Goal: Transaction & Acquisition: Purchase product/service

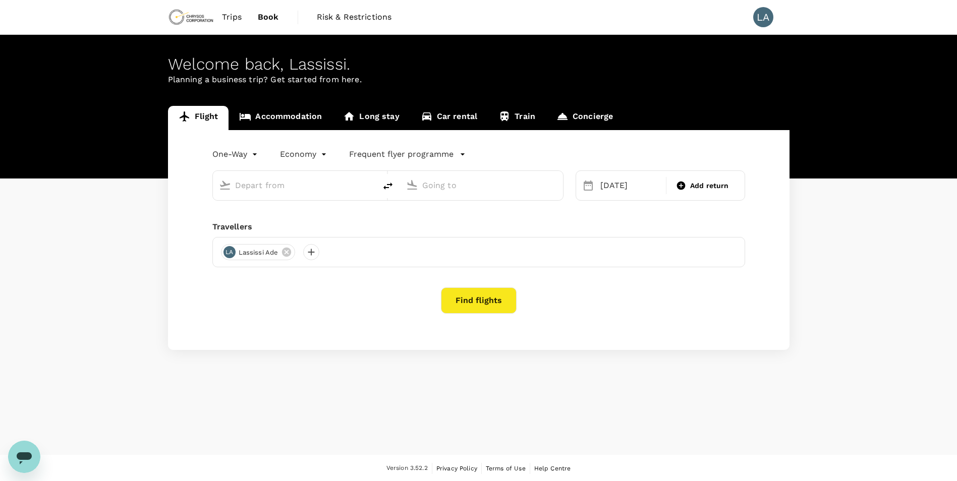
type input "Accra, [GEOGRAPHIC_DATA] (any)"
type input "[PERSON_NAME] Int'l (ABJ)"
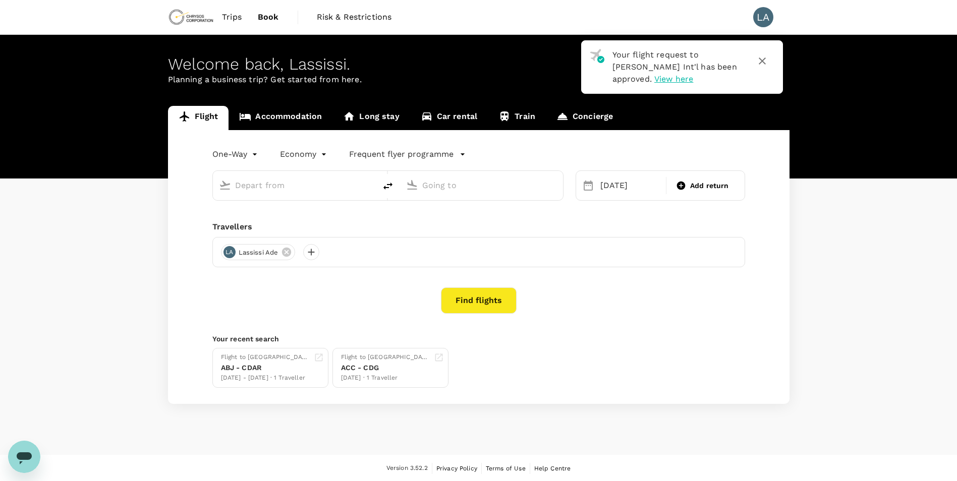
type input "Accra, [GEOGRAPHIC_DATA] (any)"
type input "[PERSON_NAME] Int'l (ABJ)"
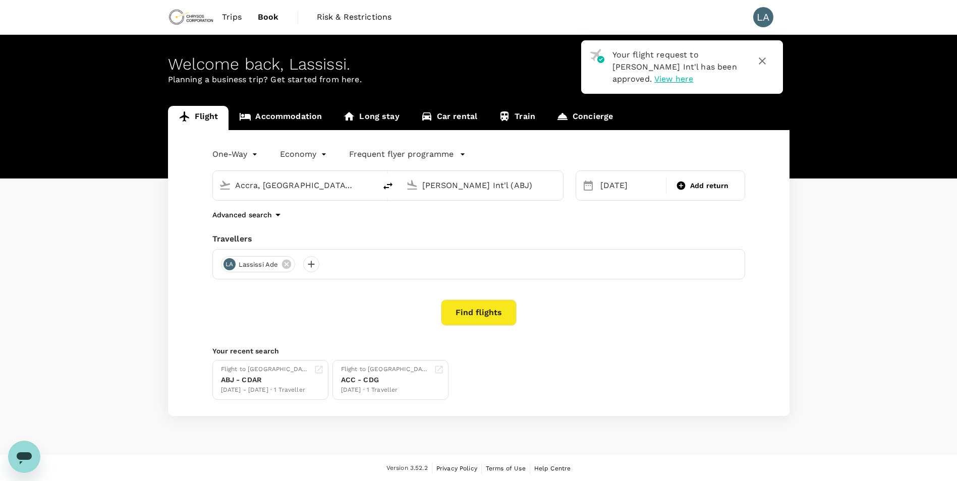
drag, startPoint x: 349, startPoint y: 186, endPoint x: 161, endPoint y: 196, distance: 187.9
click at [160, 194] on div "Flight Accommodation Long stay Car rental Train Concierge One-Way oneway Econom…" at bounding box center [479, 261] width 646 height 310
click at [272, 230] on p "[PERSON_NAME] Int'l" at bounding box center [310, 225] width 178 height 10
type input "[PERSON_NAME] Int'l (ABJ)"
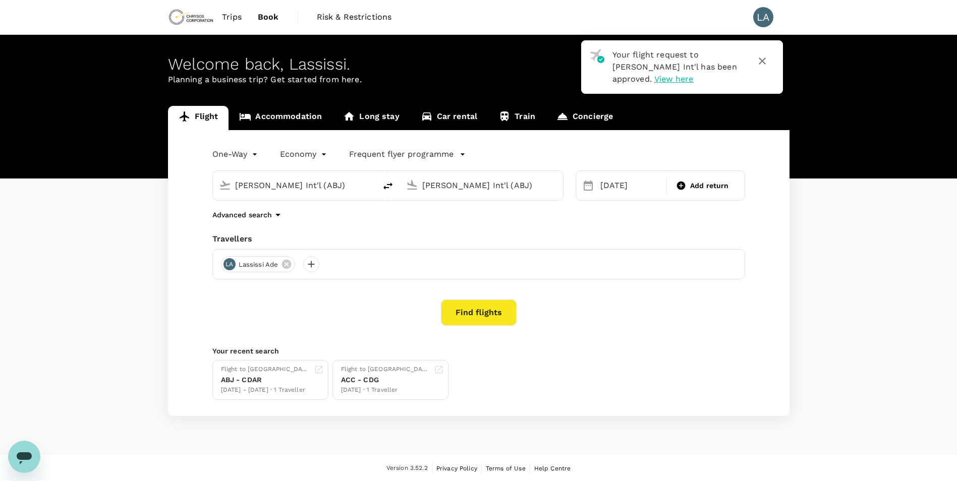
click at [477, 187] on input "[PERSON_NAME] Int'l (ABJ)" at bounding box center [482, 186] width 120 height 16
click at [460, 203] on p "[GEOGRAPHIC_DATA], [GEOGRAPHIC_DATA]" at bounding box center [497, 206] width 202 height 10
type input "[GEOGRAPHIC_DATA], [GEOGRAPHIC_DATA] (any)"
drag, startPoint x: 759, startPoint y: 64, endPoint x: 759, endPoint y: 96, distance: 32.3
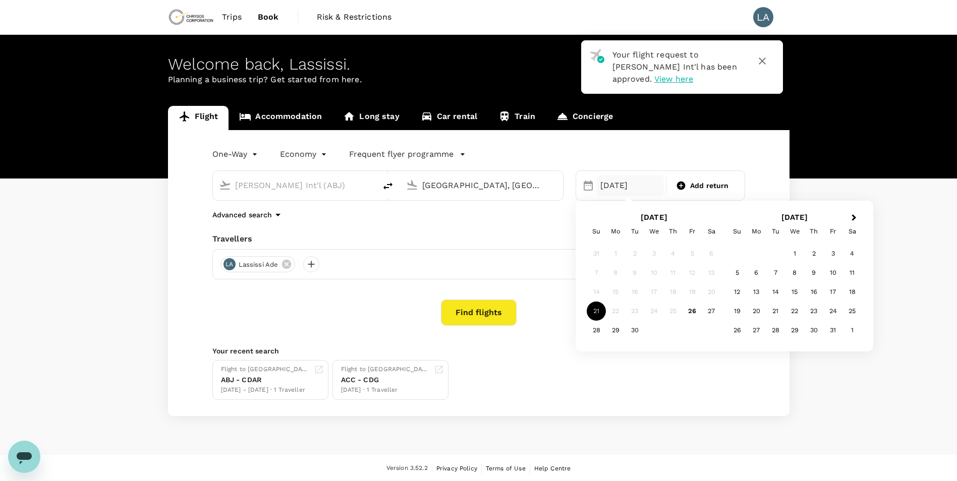
click at [760, 64] on icon "button" at bounding box center [762, 61] width 12 height 12
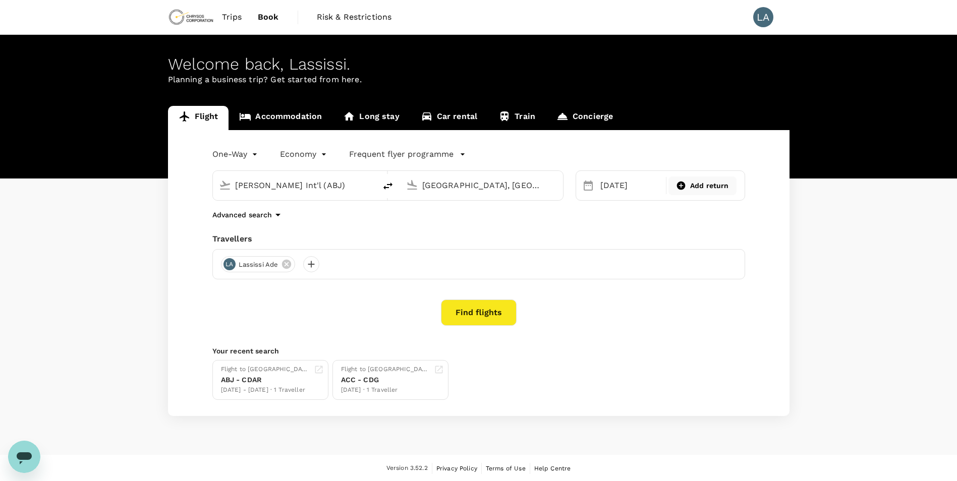
click at [697, 181] on span "Add return" at bounding box center [709, 186] width 39 height 11
type input "roundtrip"
click at [274, 216] on icon "button" at bounding box center [278, 215] width 12 height 12
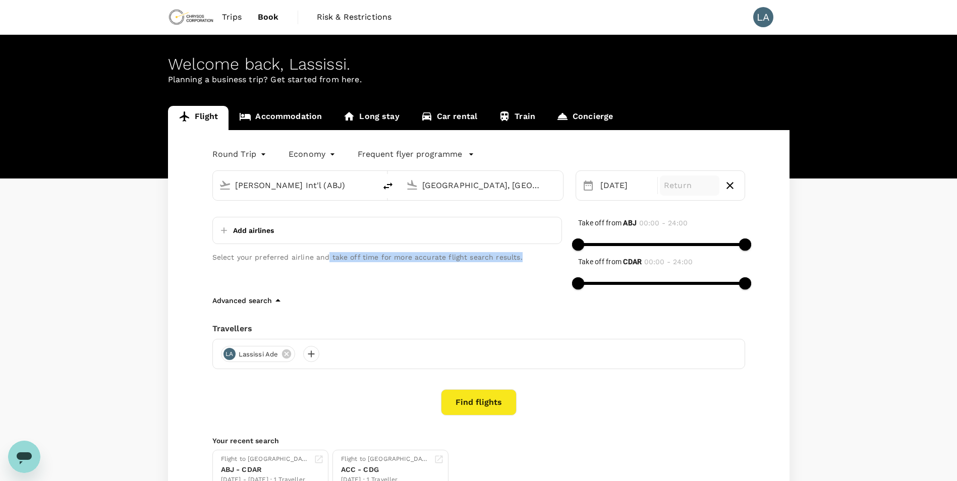
drag, startPoint x: 339, startPoint y: 260, endPoint x: 534, endPoint y: 264, distance: 195.3
click at [534, 264] on div "Add airlines Select your preferred airline and take off time for more accurate …" at bounding box center [379, 248] width 366 height 94
drag, startPoint x: 534, startPoint y: 264, endPoint x: 617, endPoint y: 270, distance: 82.5
click at [617, 270] on div "Take off from CDAR 00:00 - 24:00" at bounding box center [661, 275] width 167 height 39
click at [670, 262] on span "00:00 - 24:00" at bounding box center [668, 262] width 48 height 8
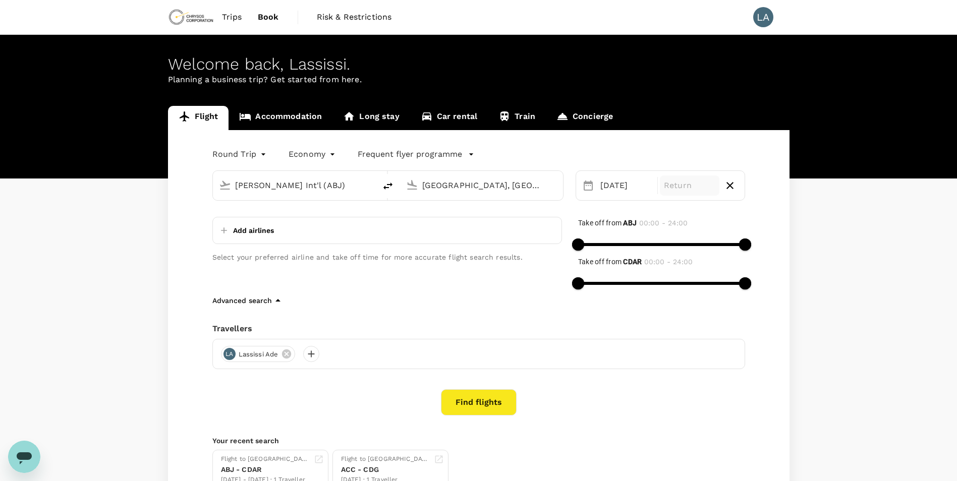
drag, startPoint x: 670, startPoint y: 262, endPoint x: 680, endPoint y: 272, distance: 13.9
click at [680, 272] on div "Take off from CDAR 00:00 - 24:00" at bounding box center [661, 275] width 167 height 39
click at [700, 175] on div "[DATE] Return" at bounding box center [661, 186] width 170 height 30
click at [716, 188] on div "Return" at bounding box center [690, 186] width 60 height 20
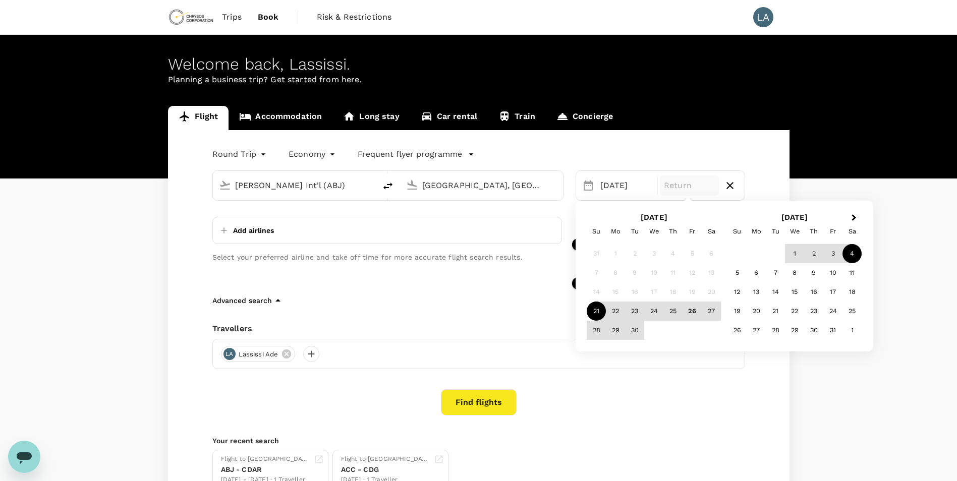
click at [853, 256] on div "4" at bounding box center [852, 253] width 19 height 19
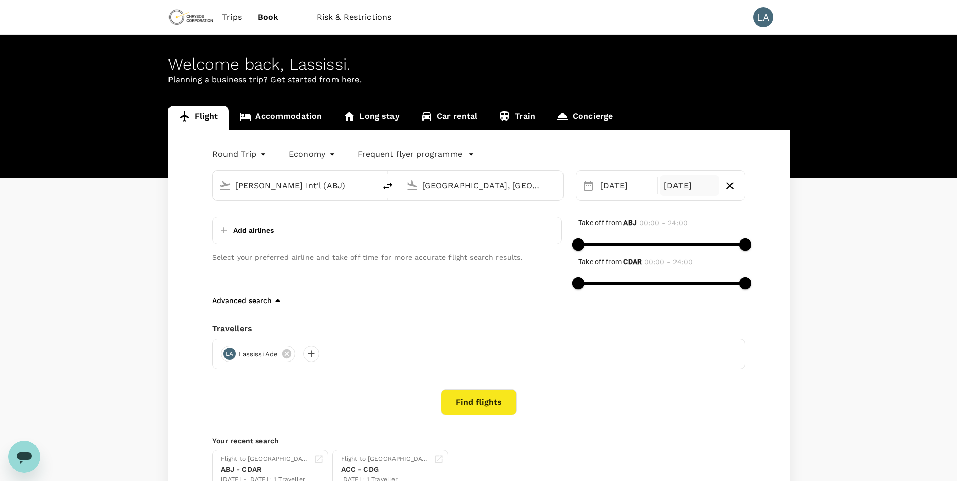
click at [699, 186] on div "[DATE]" at bounding box center [690, 186] width 60 height 20
click at [613, 189] on div "[DATE]" at bounding box center [626, 186] width 60 height 20
click at [582, 180] on icon at bounding box center [588, 186] width 12 height 12
click at [613, 186] on div "[DATE]" at bounding box center [626, 186] width 60 height 20
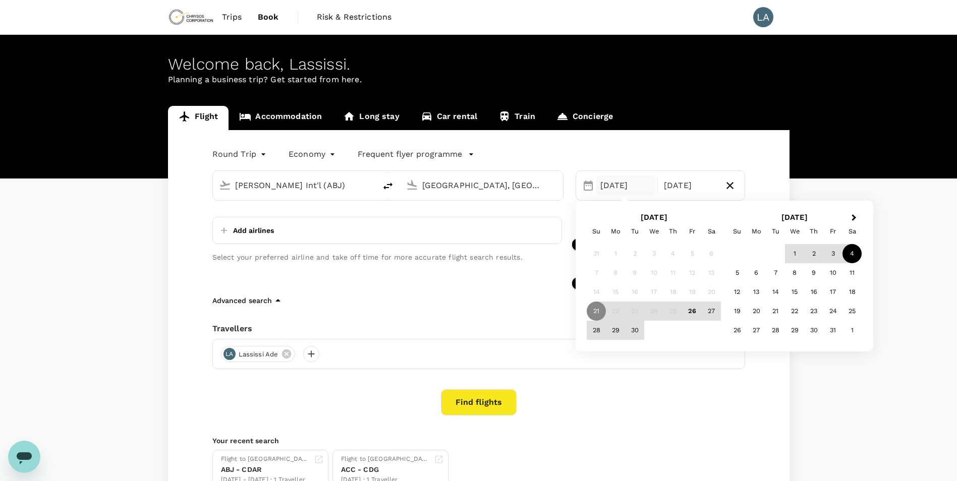
click at [853, 250] on div "4" at bounding box center [852, 253] width 19 height 19
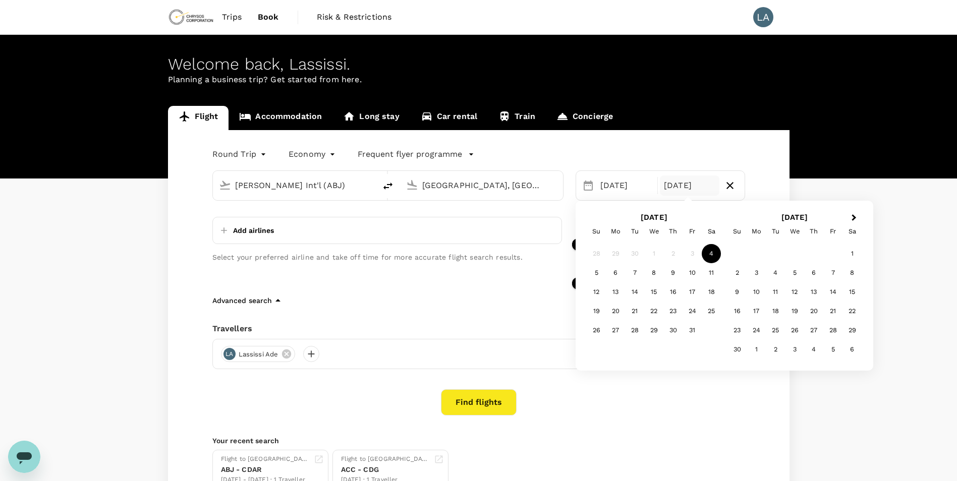
click at [694, 191] on div "[DATE]" at bounding box center [690, 186] width 60 height 20
click at [710, 275] on div "11" at bounding box center [711, 272] width 19 height 19
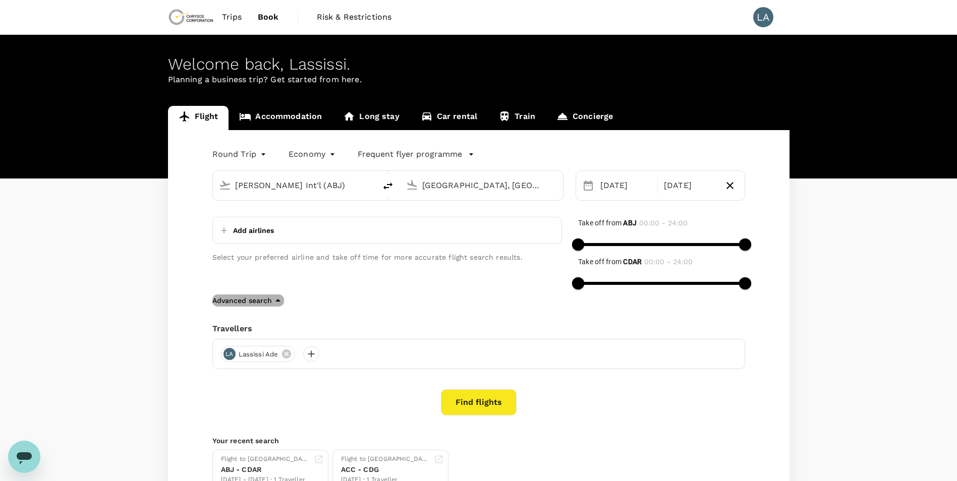
click at [267, 304] on p "Advanced search" at bounding box center [242, 301] width 60 height 10
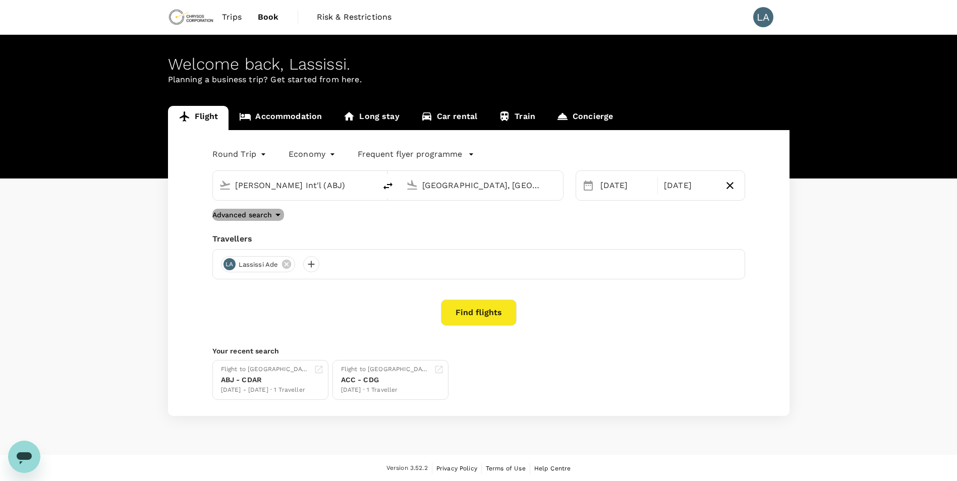
click at [267, 216] on p "Advanced search" at bounding box center [242, 215] width 60 height 10
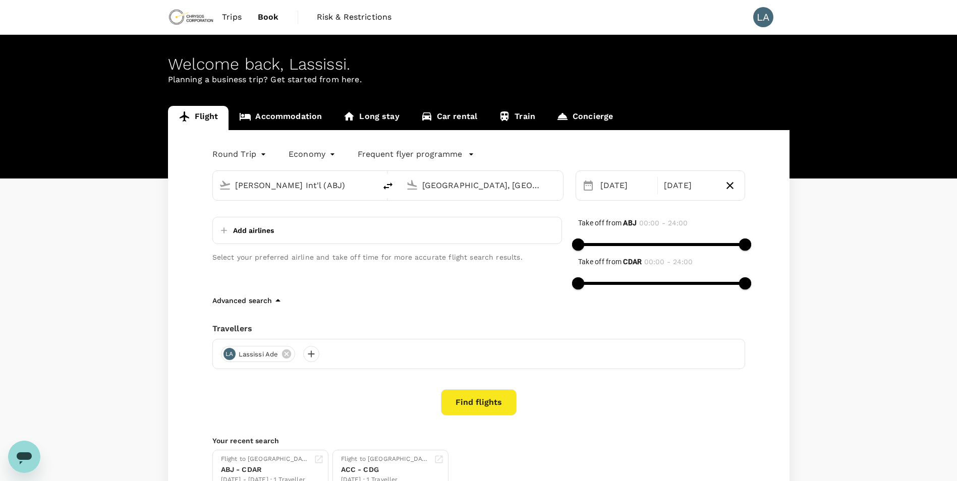
click at [635, 309] on div "Round Trip roundtrip Economy economy Frequent flyer programme [PERSON_NAME] Int…" at bounding box center [479, 318] width 622 height 376
click at [487, 404] on button "Find flights" at bounding box center [479, 402] width 76 height 26
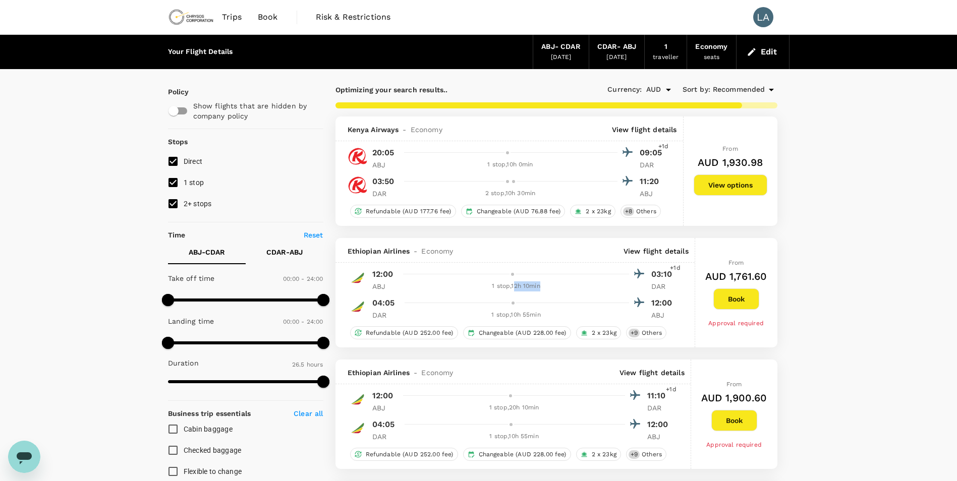
drag, startPoint x: 516, startPoint y: 286, endPoint x: 546, endPoint y: 287, distance: 29.8
click at [546, 287] on div "12:00 03:10 +1d ABJ 1 stop , 12h 10min DAR 04:05 12:00 DAR 1 stop , 10h 55min A…" at bounding box center [512, 293] width 329 height 53
type input "3645"
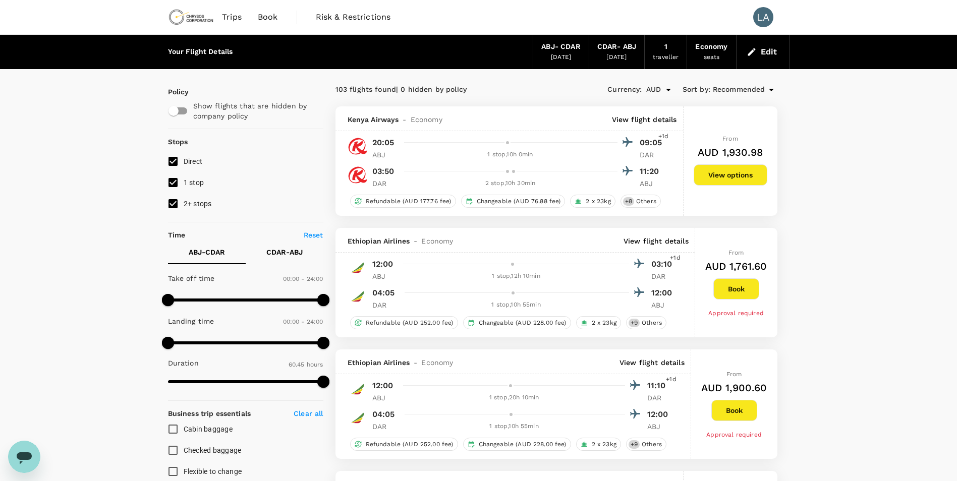
drag, startPoint x: 539, startPoint y: 291, endPoint x: 495, endPoint y: 302, distance: 44.7
click at [495, 302] on div "1 stop , 10h 55min" at bounding box center [517, 305] width 226 height 10
drag, startPoint x: 490, startPoint y: 275, endPoint x: 532, endPoint y: 276, distance: 41.4
click at [532, 276] on div "1 stop , 12h 10min" at bounding box center [517, 276] width 226 height 10
click at [532, 277] on div "1 stop , 12h 10min" at bounding box center [517, 276] width 226 height 10
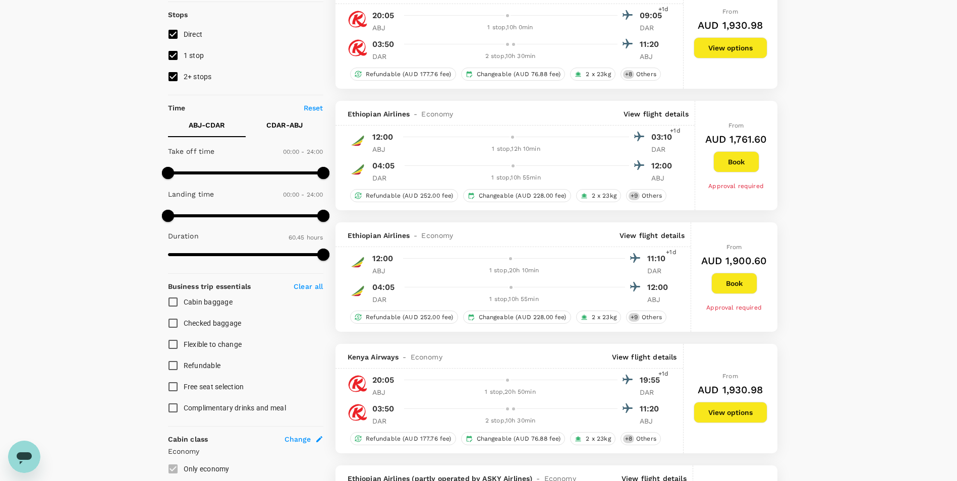
scroll to position [151, 0]
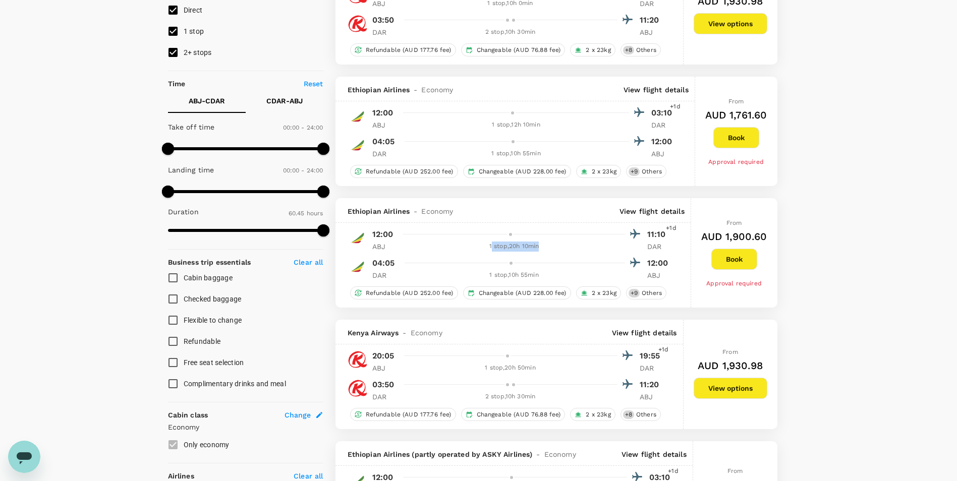
drag, startPoint x: 489, startPoint y: 246, endPoint x: 554, endPoint y: 246, distance: 64.6
click at [554, 246] on div "1 stop , 20h 10min" at bounding box center [514, 247] width 221 height 10
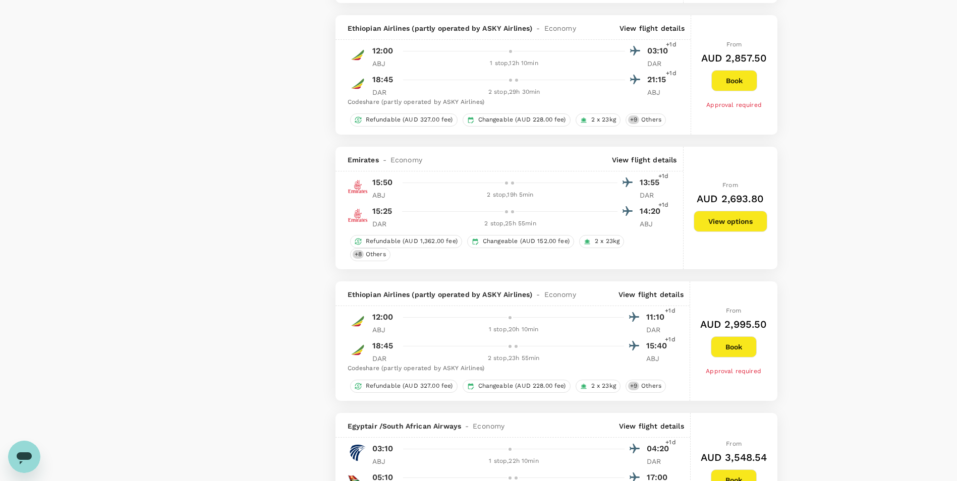
scroll to position [1362, 0]
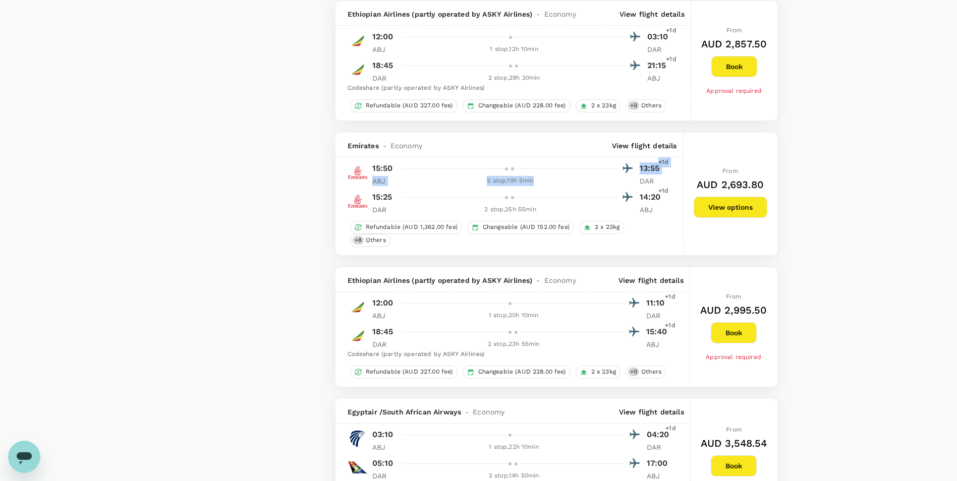
drag, startPoint x: 472, startPoint y: 175, endPoint x: 552, endPoint y: 176, distance: 79.7
click at [552, 176] on div "15:50 13:55 +1d ABJ 2 stop , 19h 5min DAR" at bounding box center [515, 173] width 299 height 25
click at [552, 176] on div "2 stop , 19h 5min" at bounding box center [511, 181] width 214 height 10
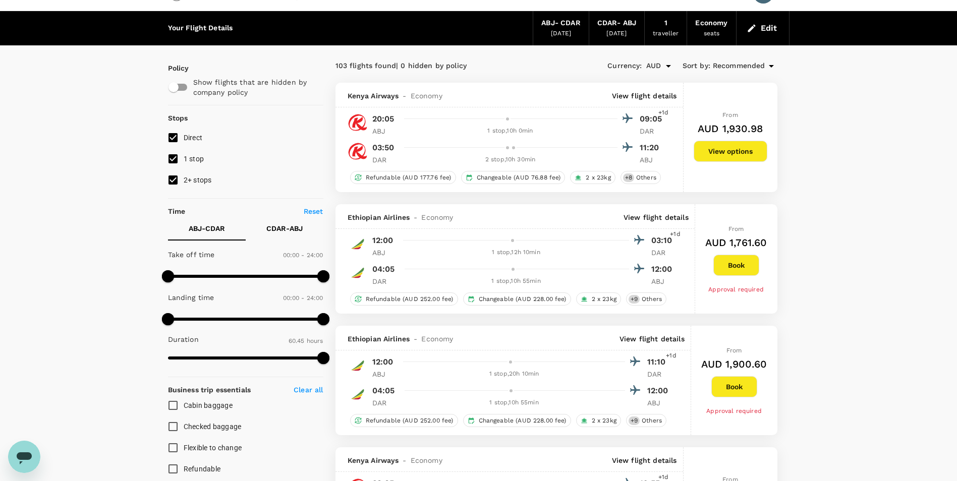
scroll to position [0, 0]
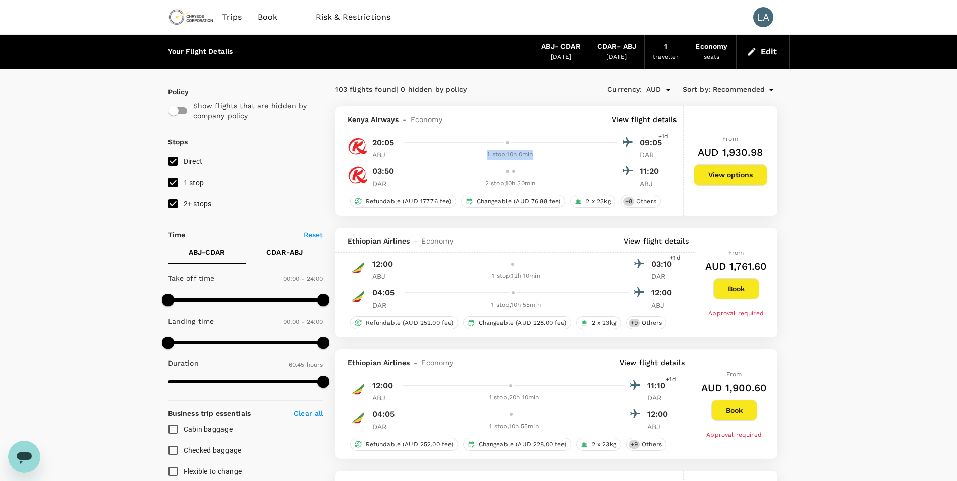
drag, startPoint x: 486, startPoint y: 153, endPoint x: 545, endPoint y: 153, distance: 58.5
click at [545, 153] on div "1 stop , 10h 0min" at bounding box center [511, 155] width 214 height 10
click at [761, 51] on button "Edit" at bounding box center [763, 52] width 36 height 16
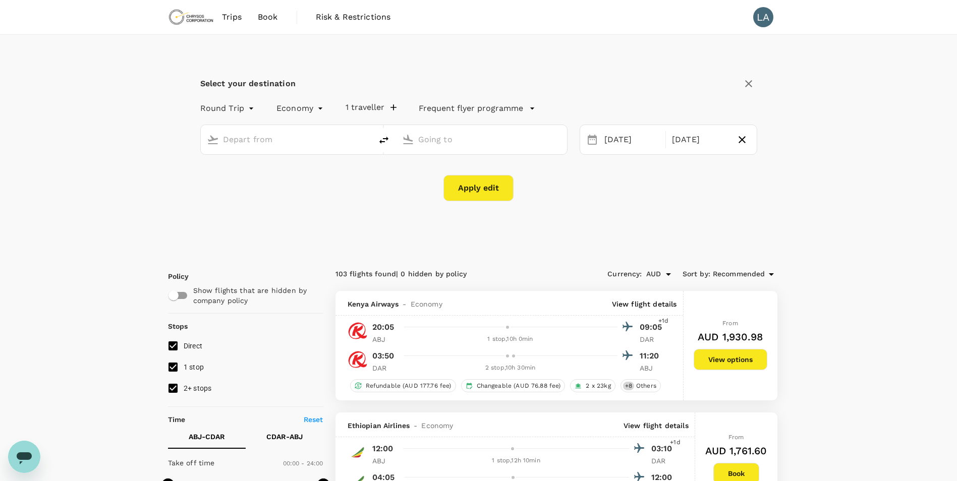
type input "[PERSON_NAME] Int'l (ABJ)"
type input "[GEOGRAPHIC_DATA], [GEOGRAPHIC_DATA] (any)"
click at [701, 146] on div "[DATE]" at bounding box center [700, 140] width 64 height 20
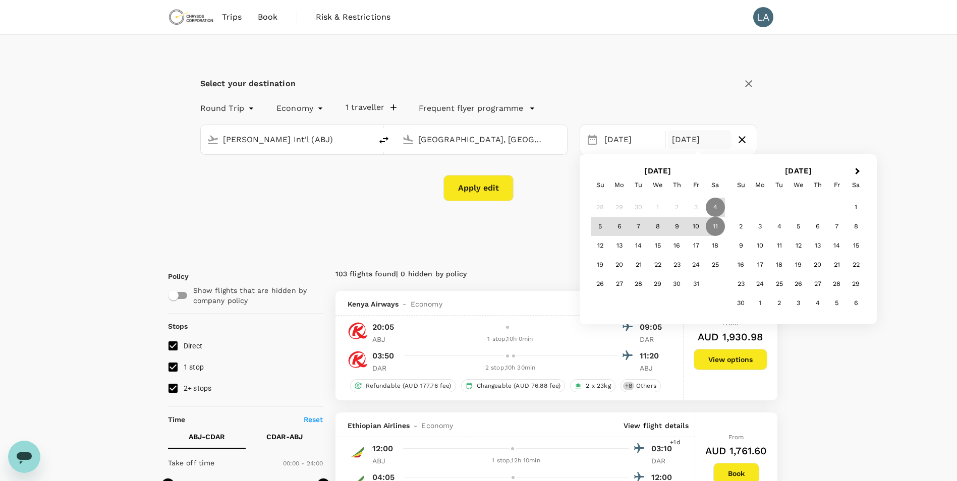
click at [717, 207] on div "4" at bounding box center [715, 207] width 19 height 19
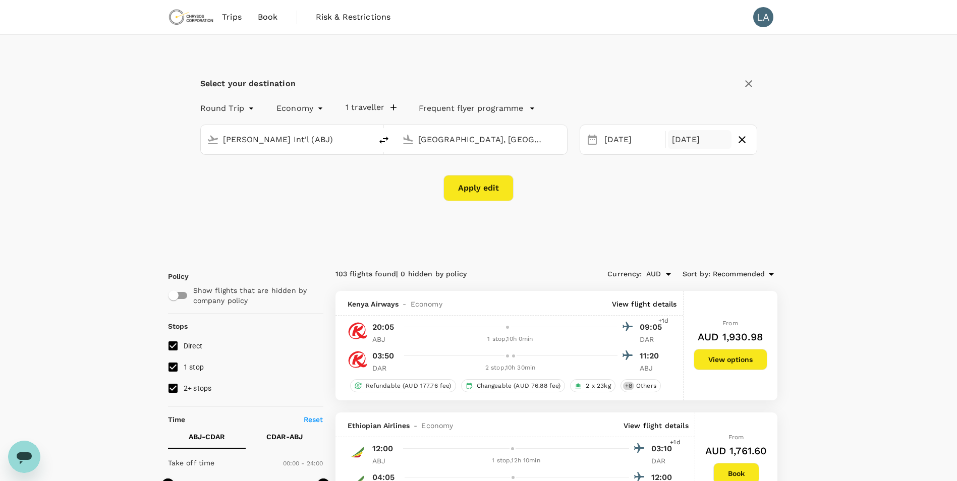
click at [711, 142] on div "[DATE]" at bounding box center [700, 140] width 64 height 20
click at [740, 140] on icon "button" at bounding box center [742, 140] width 12 height 12
type input "oneway"
click at [493, 191] on button "Apply edit" at bounding box center [478, 188] width 70 height 26
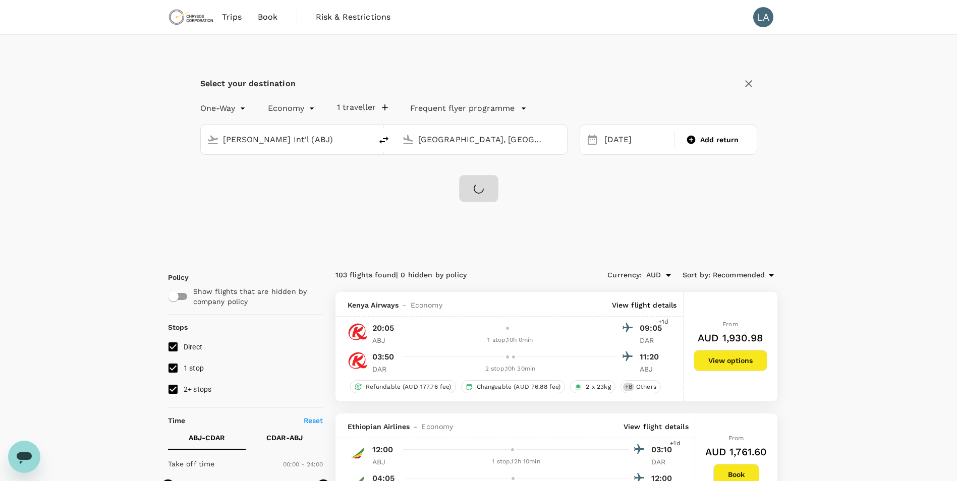
checkbox input "false"
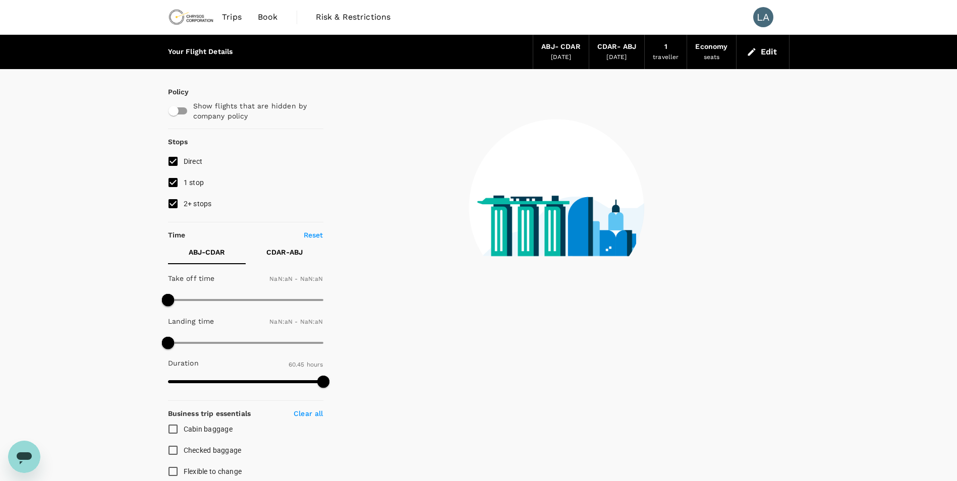
type input "1440"
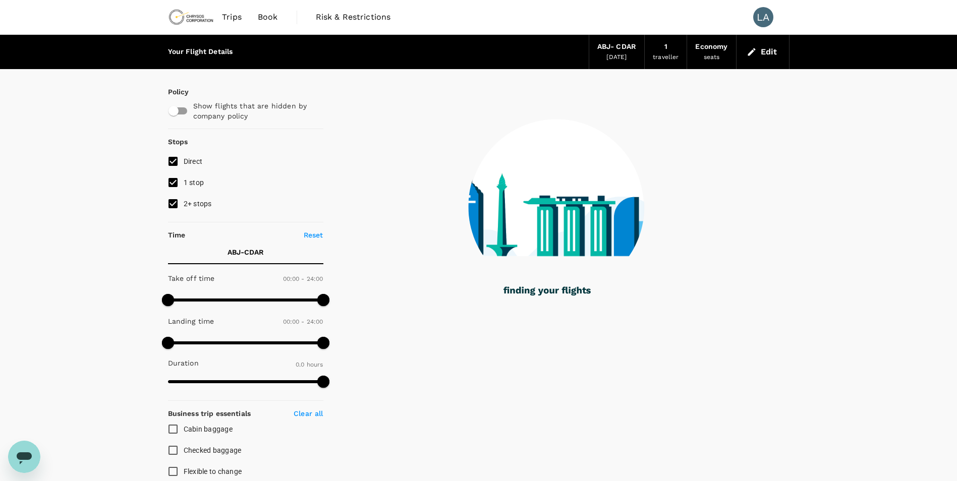
type input "1740"
checkbox input "true"
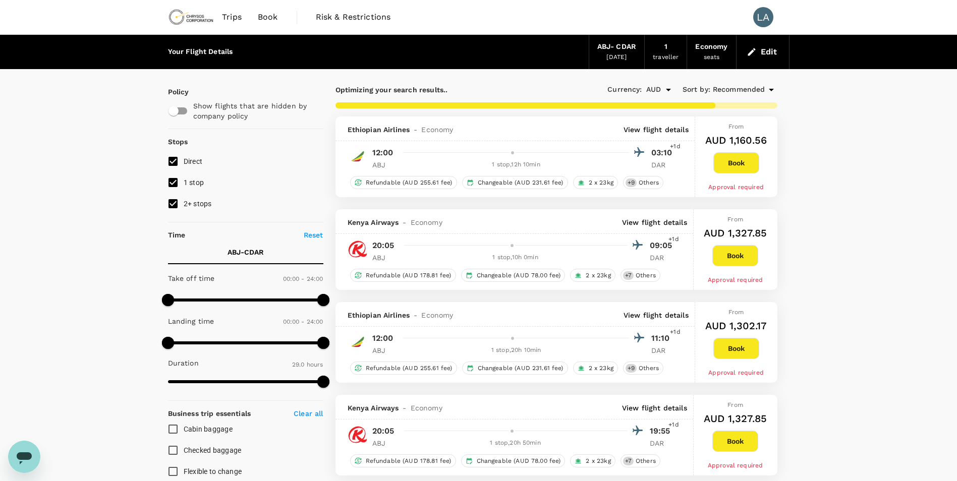
type input "3645"
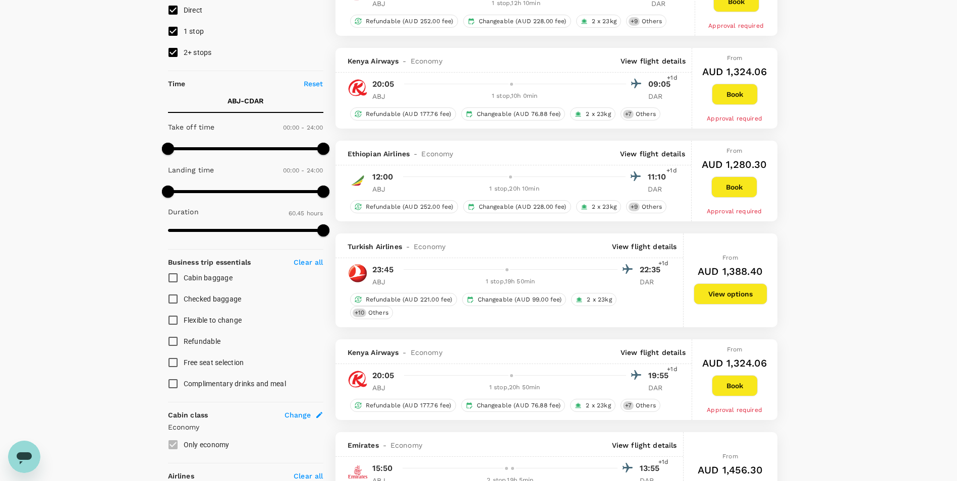
scroll to position [202, 0]
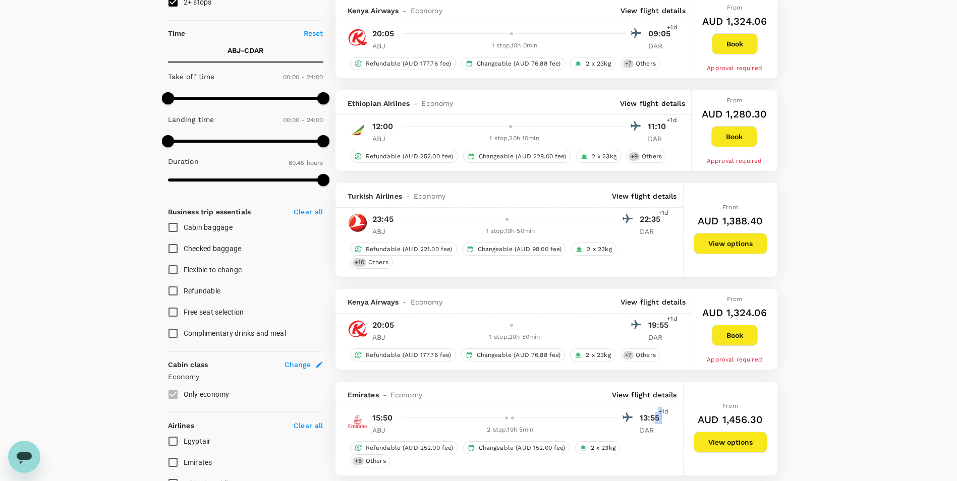
drag, startPoint x: 663, startPoint y: 409, endPoint x: 655, endPoint y: 410, distance: 8.1
click at [655, 410] on div "Emirates - Economy View flight details 15:50 13:55 +1d ABJ 2 stop , 19h 5min DA…" at bounding box center [509, 429] width 348 height 94
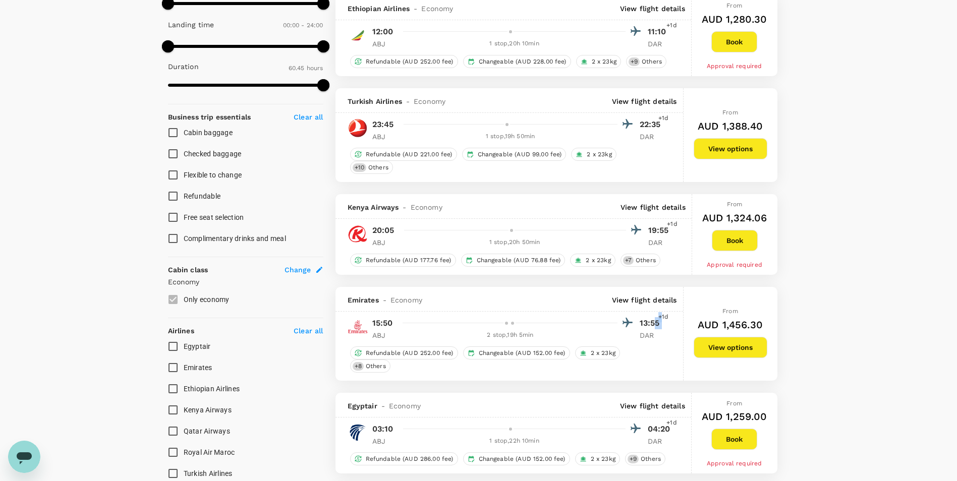
scroll to position [303, 0]
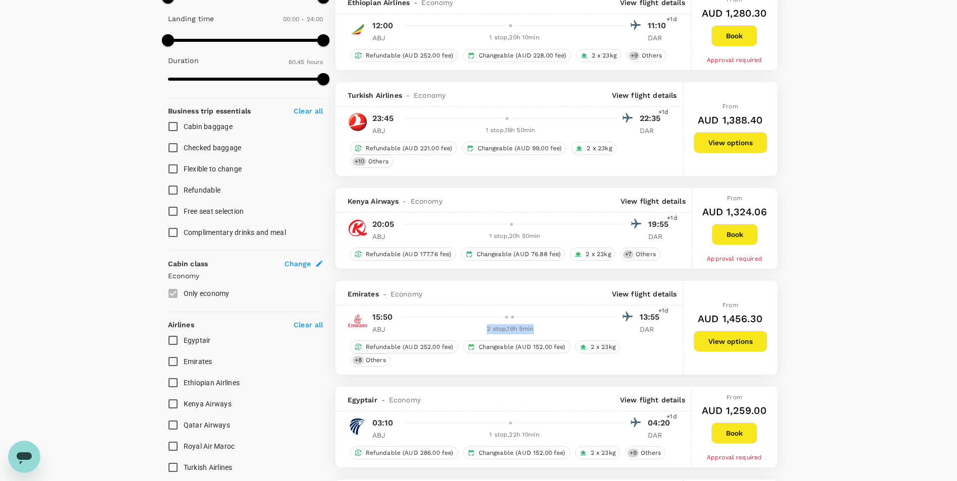
drag, startPoint x: 486, startPoint y: 328, endPoint x: 536, endPoint y: 328, distance: 50.5
click at [536, 328] on div "2 stop , 19h 5min" at bounding box center [511, 329] width 214 height 10
click at [745, 341] on button "View options" at bounding box center [731, 341] width 74 height 21
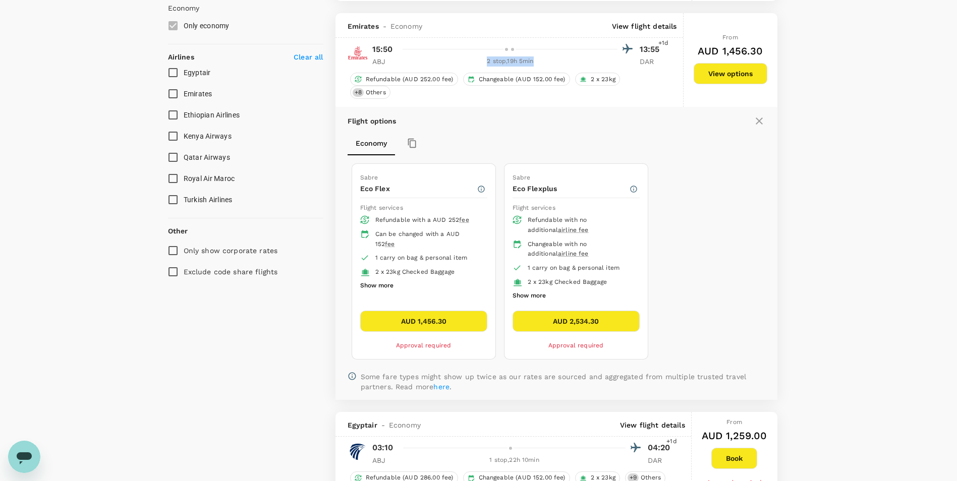
scroll to position [584, 0]
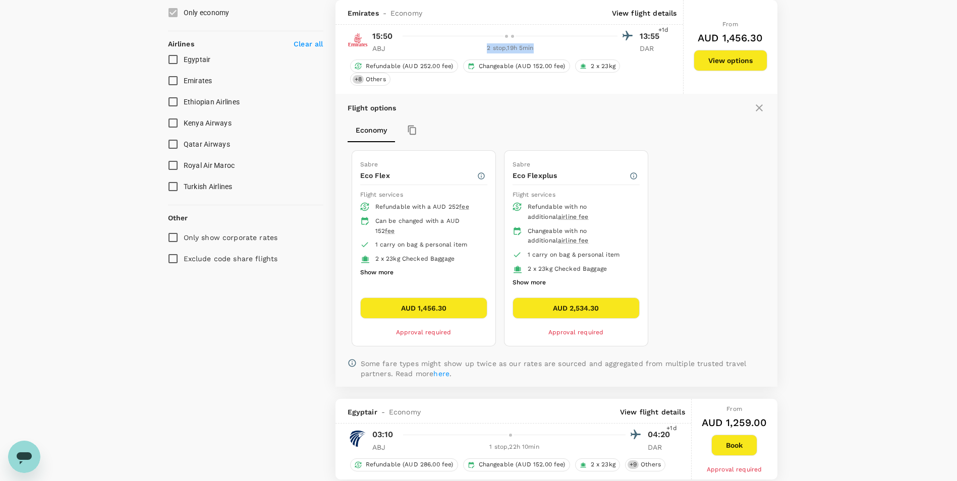
click at [758, 104] on icon at bounding box center [759, 108] width 12 height 12
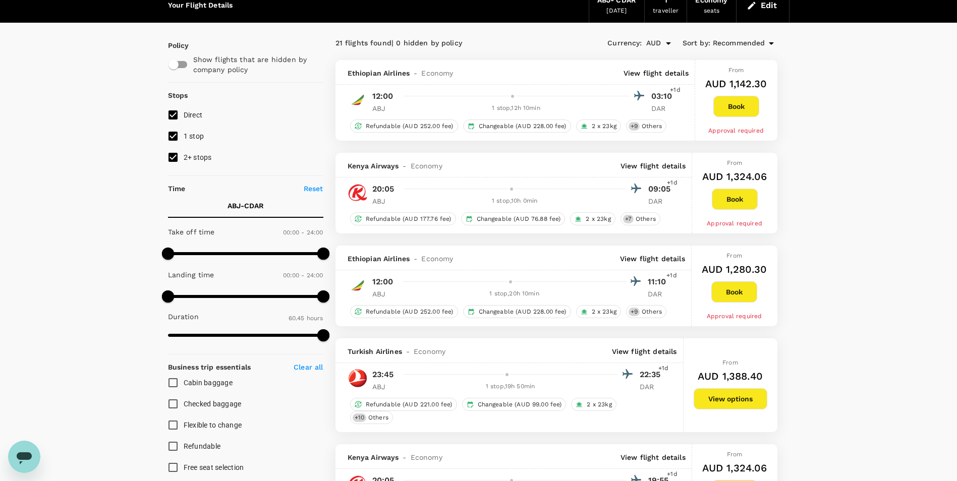
scroll to position [0, 0]
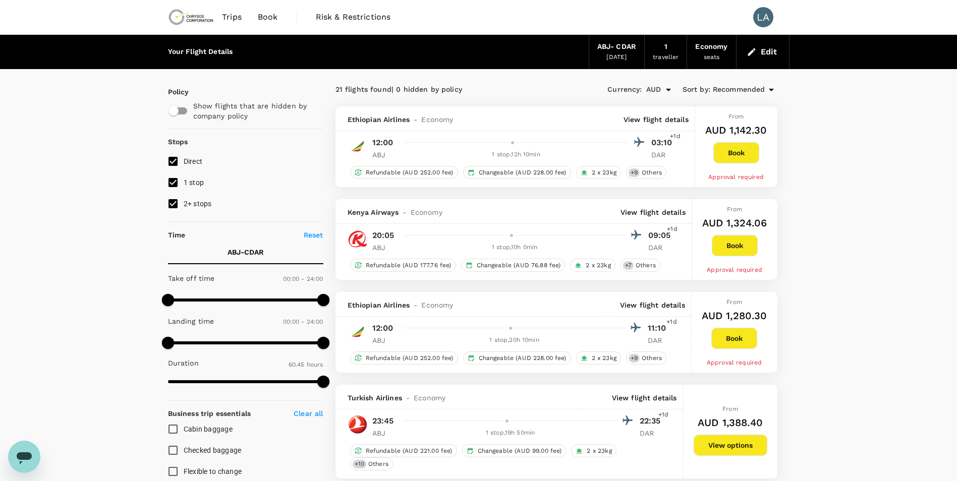
click at [740, 153] on button "Book" at bounding box center [736, 152] width 46 height 21
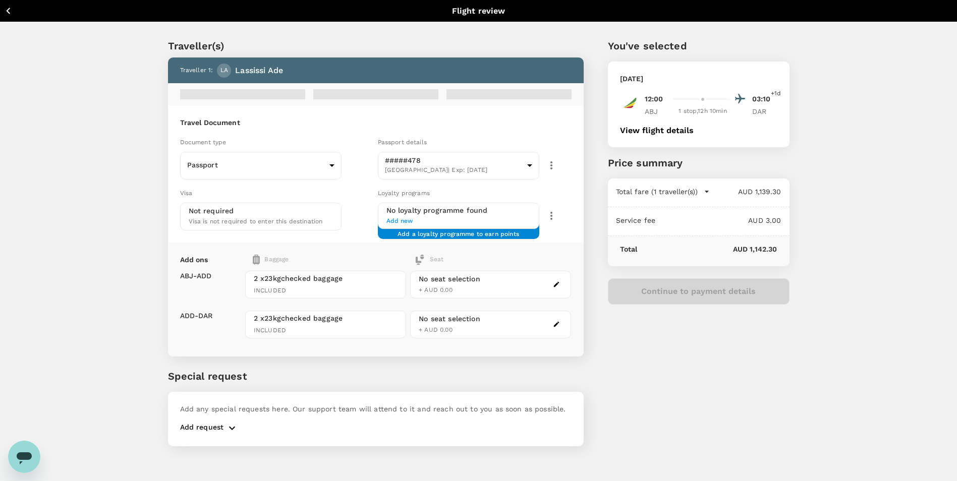
click at [738, 337] on div "You've selected [DATE] 12:00 03:10 +1d ABJ 1 stop , 12h 10min DAR View flight d…" at bounding box center [687, 236] width 206 height 444
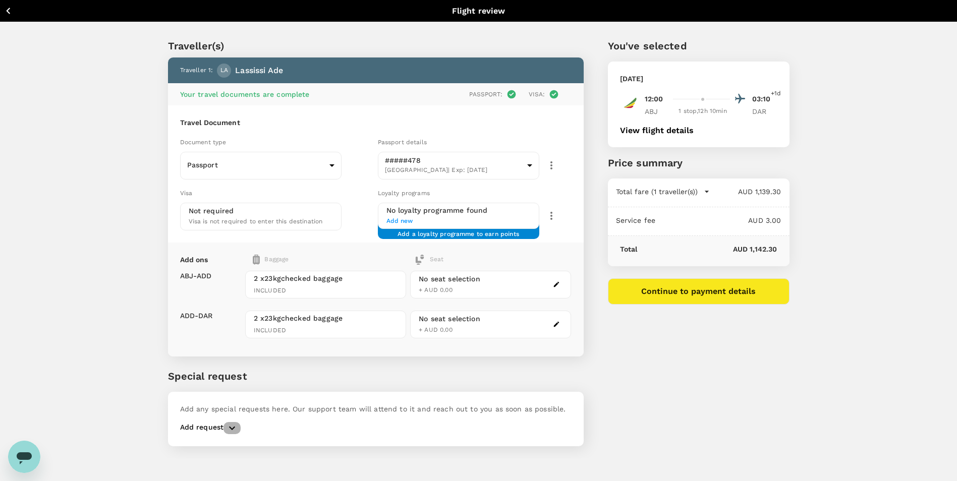
click at [223, 425] on button "button" at bounding box center [231, 428] width 17 height 12
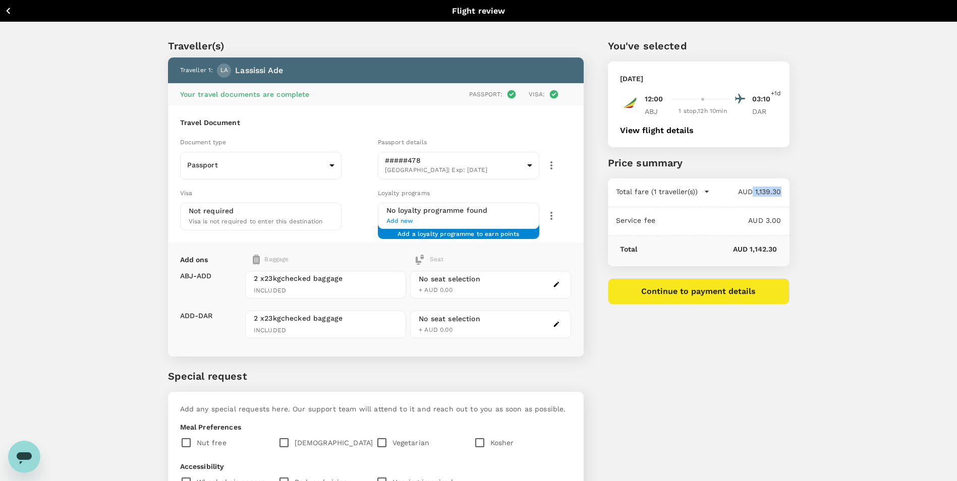
drag, startPoint x: 771, startPoint y: 197, endPoint x: 798, endPoint y: 190, distance: 27.0
click at [798, 190] on div "Traveller(s) Traveller 1 : LA Lassissi Ade Your travel documents are complete P…" at bounding box center [479, 316] width 646 height 605
drag, startPoint x: 798, startPoint y: 190, endPoint x: 786, endPoint y: 248, distance: 58.7
click at [786, 248] on div "Total AUD 1,142.30" at bounding box center [699, 251] width 182 height 30
click at [12, 9] on icon "button" at bounding box center [8, 11] width 13 height 13
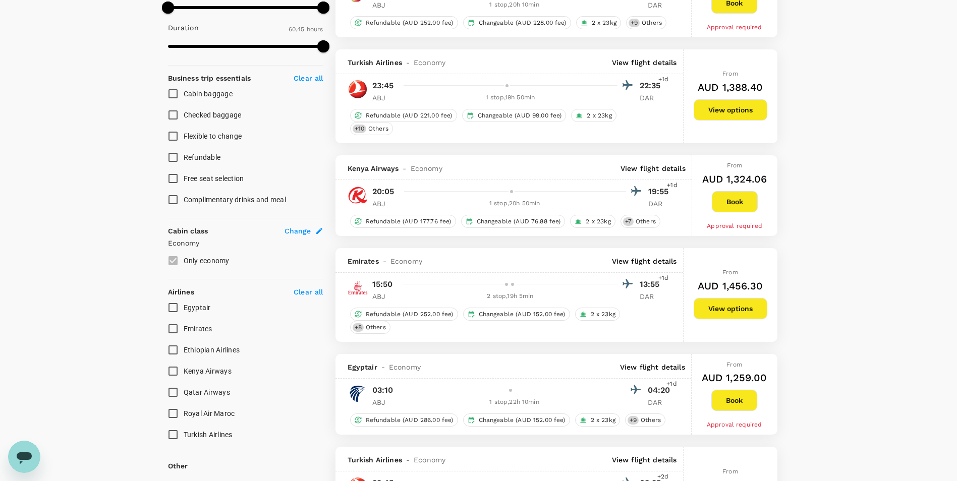
scroll to position [353, 0]
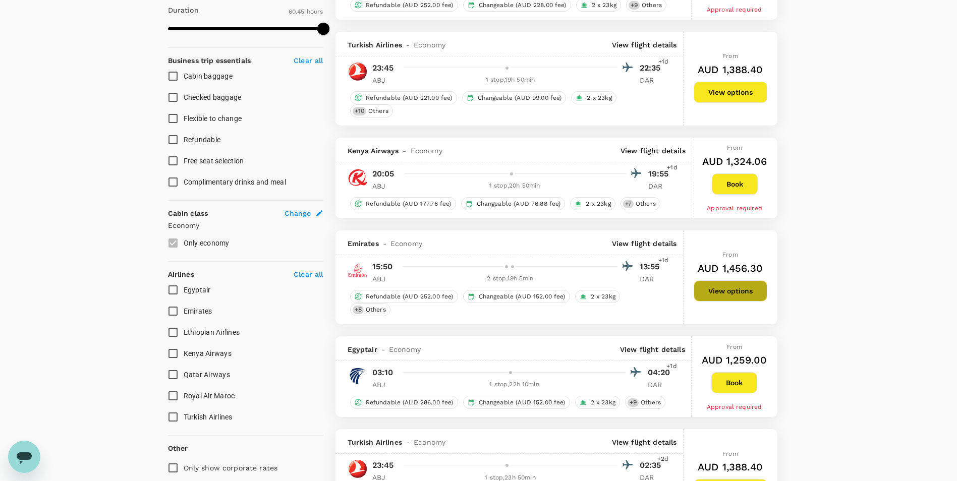
click at [735, 292] on button "View options" at bounding box center [731, 291] width 74 height 21
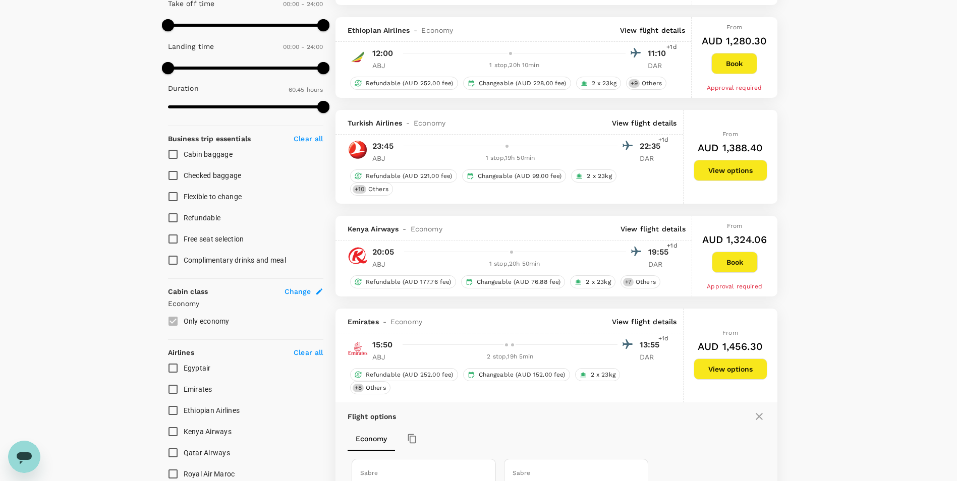
scroll to position [281, 0]
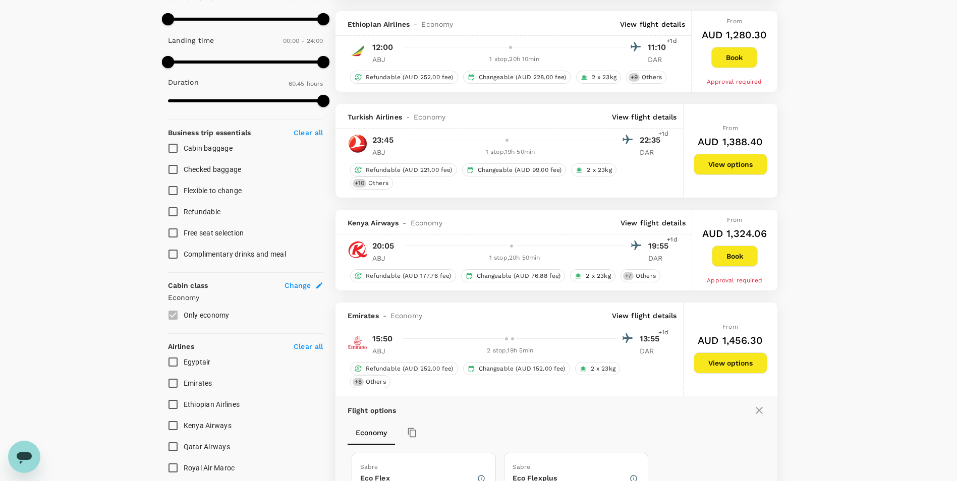
click at [761, 410] on icon at bounding box center [759, 411] width 12 height 12
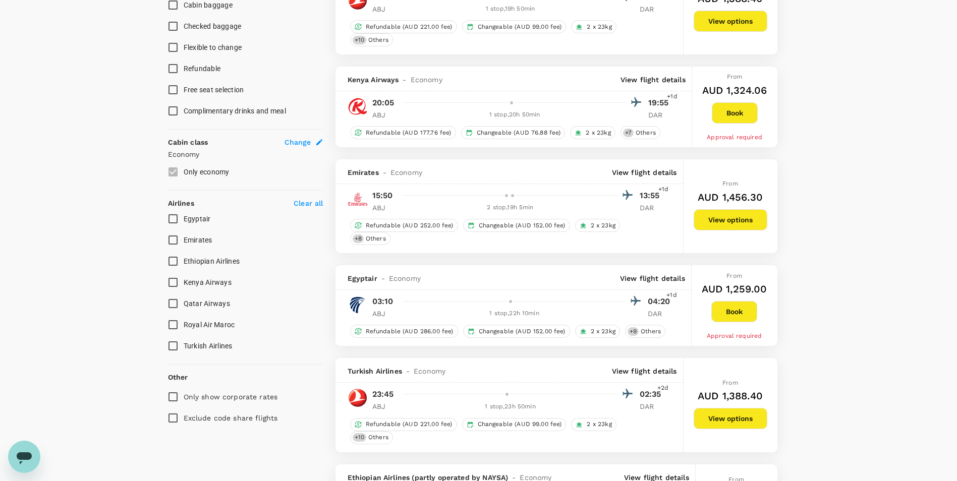
scroll to position [483, 0]
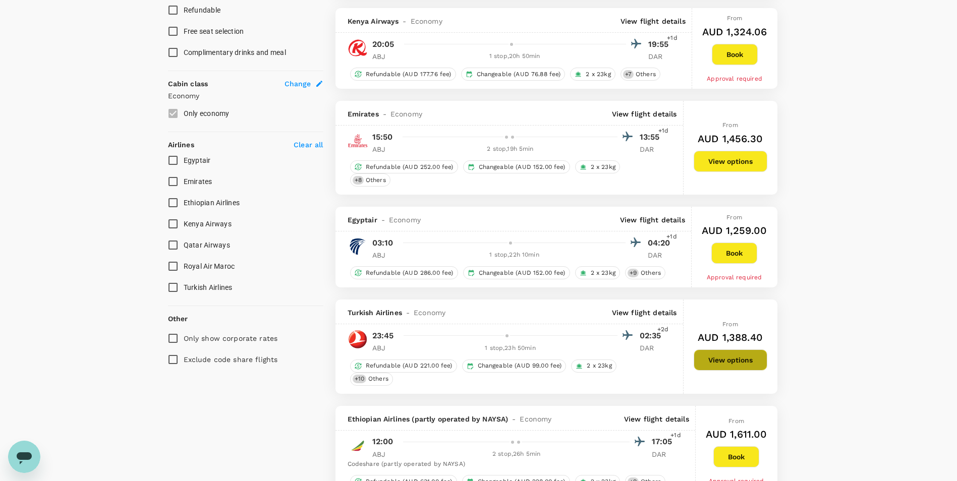
click at [735, 364] on button "View options" at bounding box center [731, 360] width 74 height 21
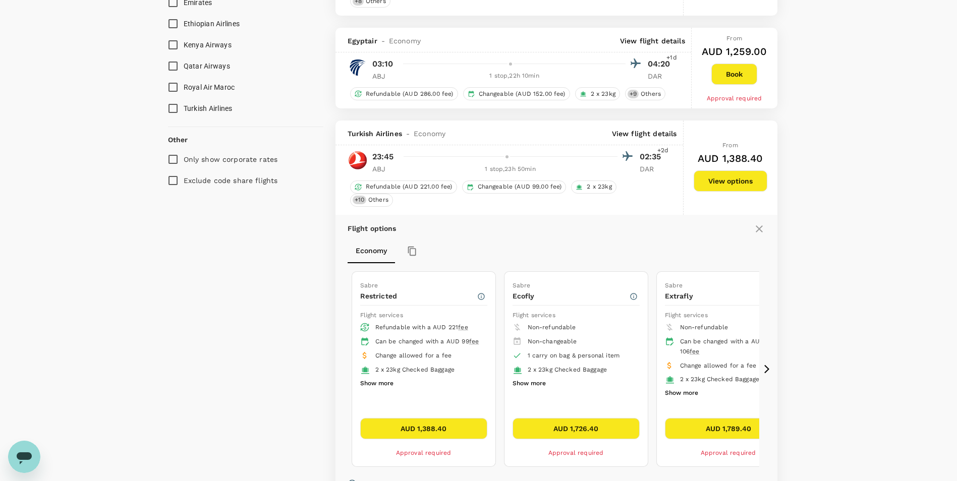
scroll to position [631, 0]
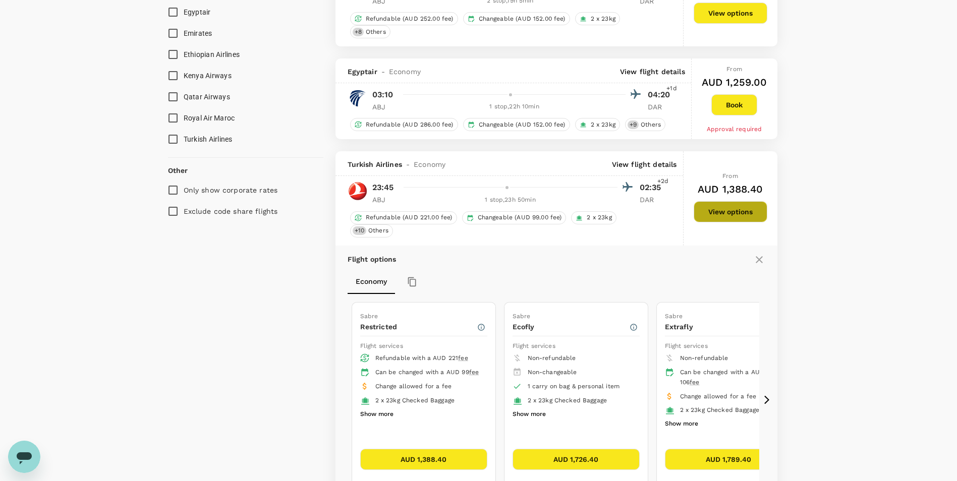
click at [741, 209] on button "View options" at bounding box center [731, 211] width 74 height 21
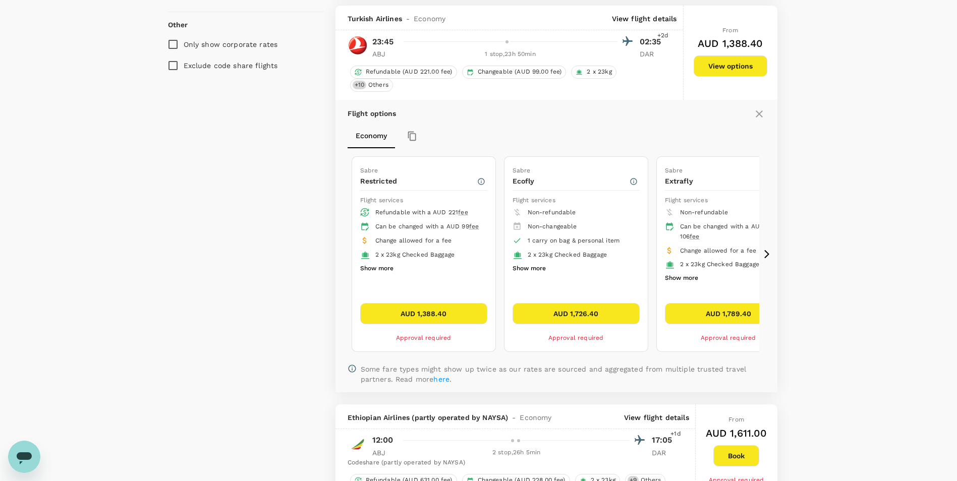
scroll to position [782, 0]
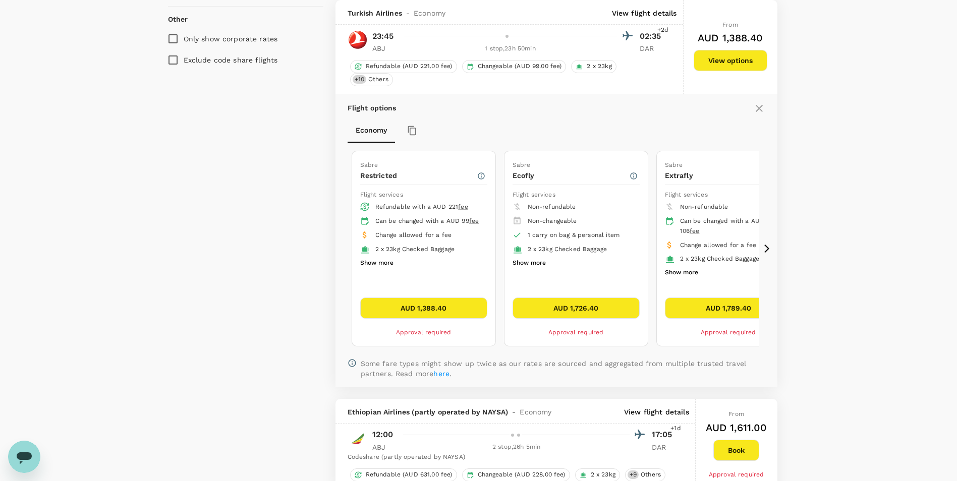
click at [760, 109] on icon at bounding box center [759, 108] width 7 height 7
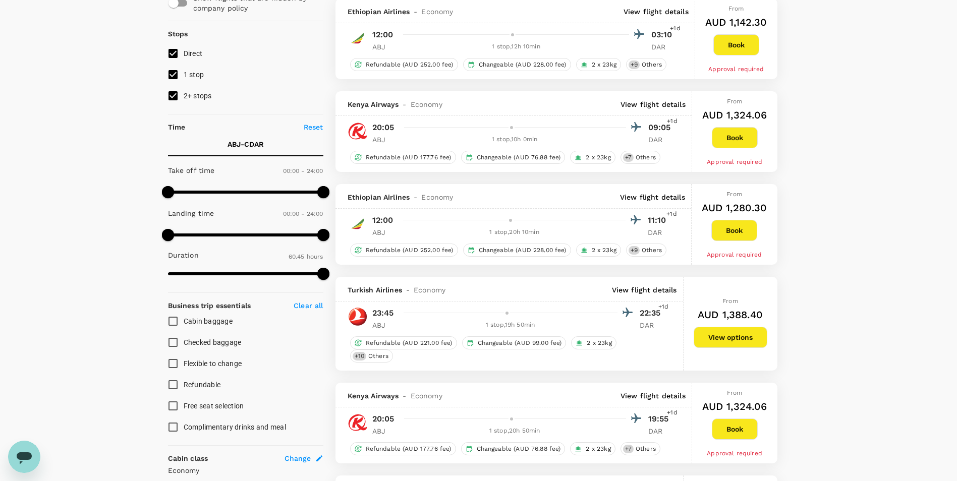
scroll to position [0, 0]
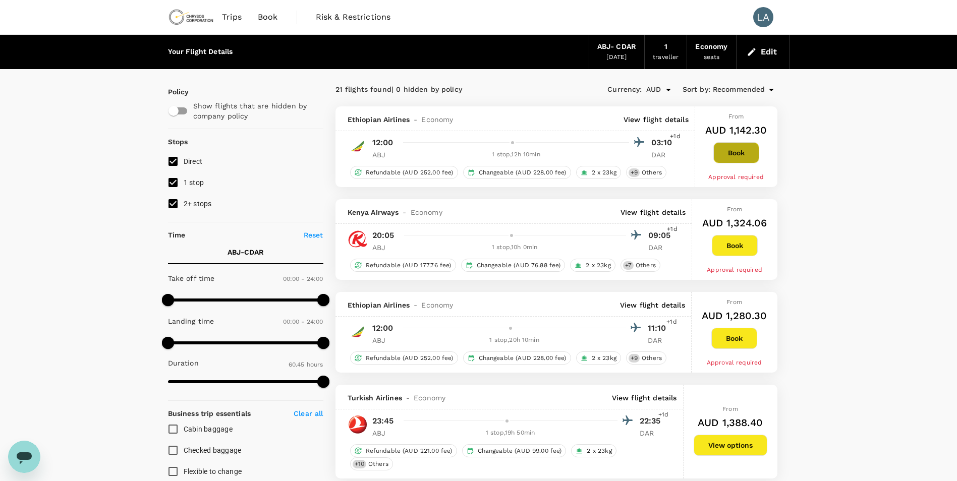
click at [733, 153] on button "Book" at bounding box center [736, 152] width 46 height 21
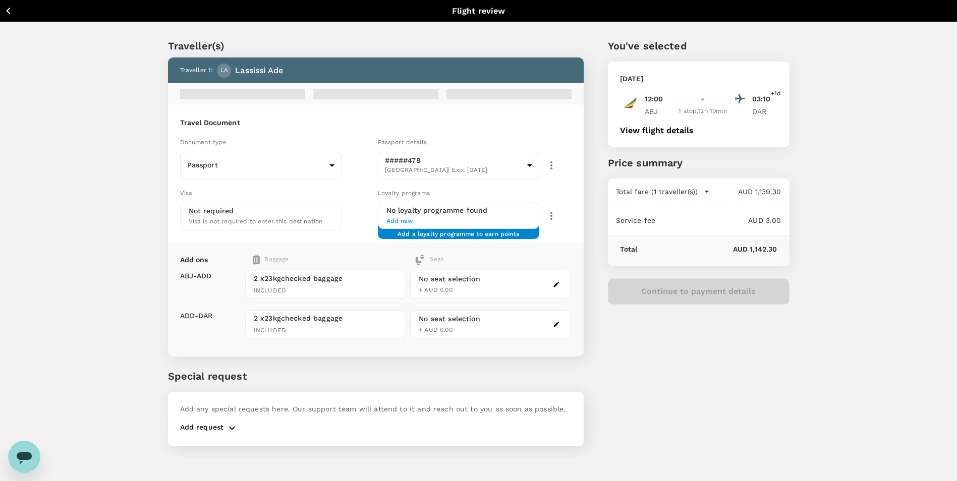
click at [654, 132] on button "View flight details" at bounding box center [657, 130] width 74 height 9
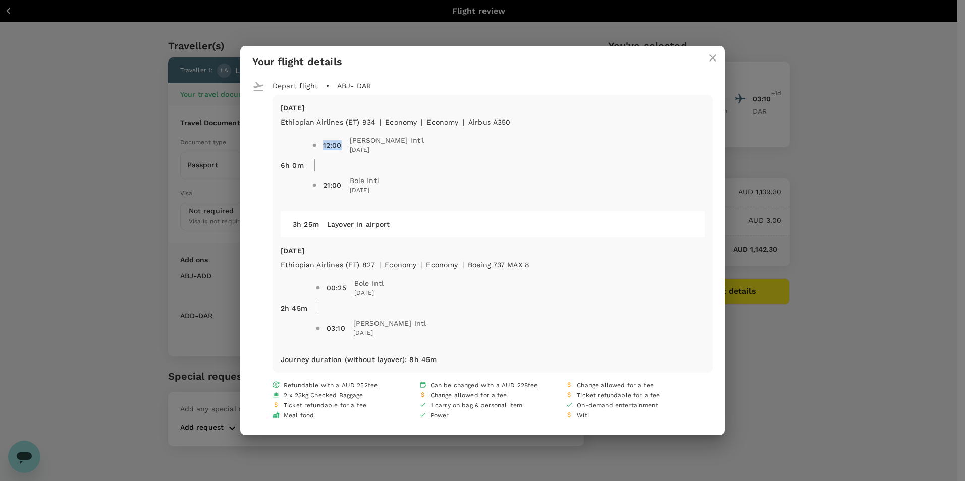
drag, startPoint x: 320, startPoint y: 145, endPoint x: 342, endPoint y: 145, distance: 22.2
click at [342, 145] on span "12:00 [PERSON_NAME] Int'l [DATE]" at bounding box center [508, 145] width 393 height 28
drag, startPoint x: 342, startPoint y: 145, endPoint x: 336, endPoint y: 150, distance: 8.2
click at [336, 150] on div "12:00 [PERSON_NAME] Int'l [DATE]" at bounding box center [373, 145] width 101 height 20
drag, startPoint x: 323, startPoint y: 184, endPoint x: 344, endPoint y: 185, distance: 20.2
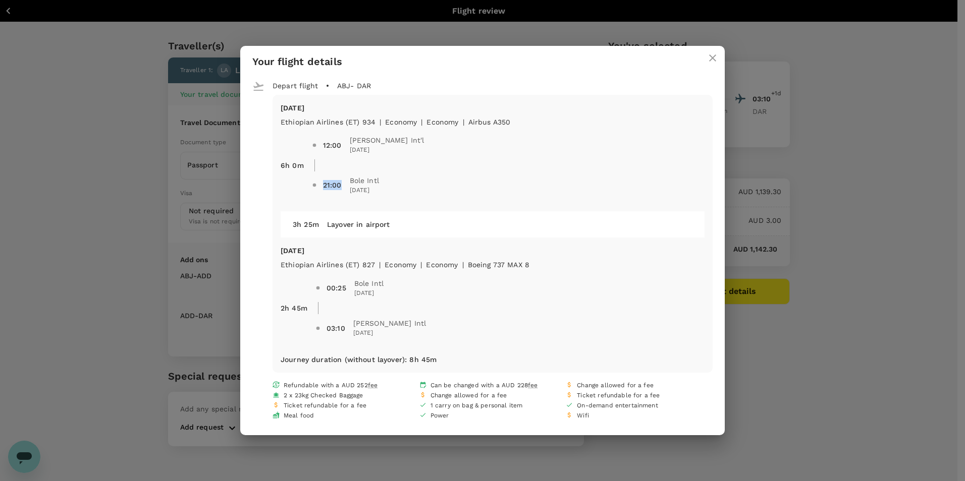
click at [344, 185] on span "21:00" at bounding box center [336, 185] width 27 height 10
drag, startPoint x: 344, startPoint y: 185, endPoint x: 337, endPoint y: 187, distance: 7.5
click at [337, 187] on div "21:00" at bounding box center [332, 185] width 19 height 10
click at [337, 188] on div "21:00" at bounding box center [332, 185] width 19 height 10
drag, startPoint x: 336, startPoint y: 286, endPoint x: 351, endPoint y: 293, distance: 16.5
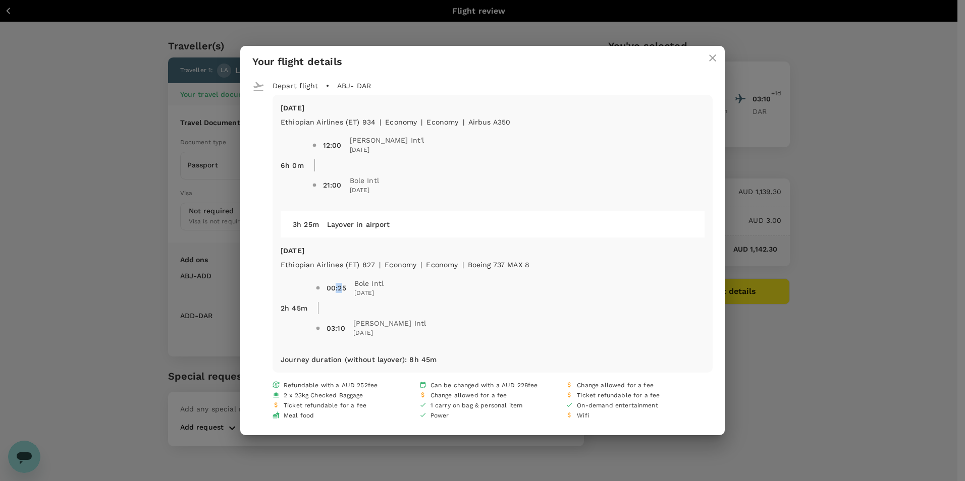
click at [349, 292] on span "00:25" at bounding box center [340, 288] width 28 height 10
drag, startPoint x: 351, startPoint y: 293, endPoint x: 376, endPoint y: 330, distance: 44.8
click at [376, 330] on span "[DATE]" at bounding box center [389, 333] width 73 height 10
drag, startPoint x: 350, startPoint y: 331, endPoint x: 320, endPoint y: 330, distance: 30.3
click at [320, 330] on span "03:10 [PERSON_NAME] Intl [DATE]" at bounding box center [509, 328] width 389 height 28
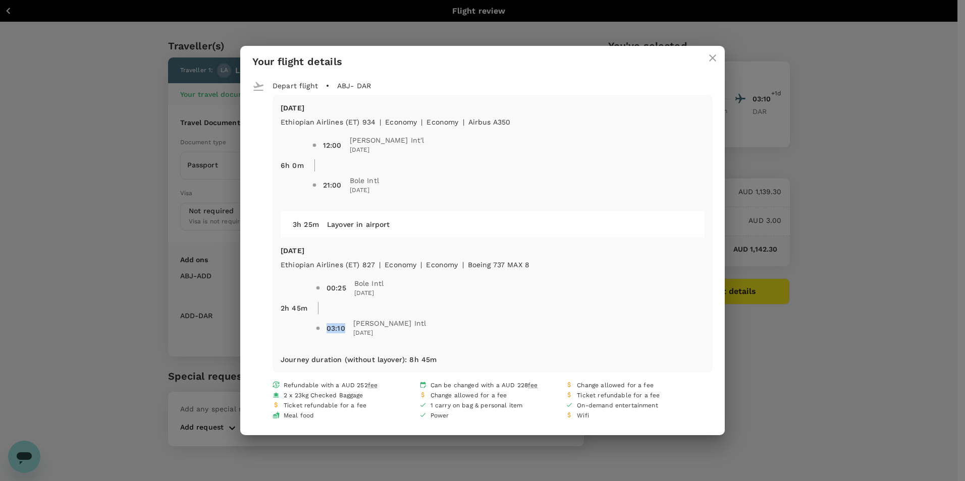
drag, startPoint x: 320, startPoint y: 330, endPoint x: 326, endPoint y: 329, distance: 6.1
click at [326, 329] on div "03:10" at bounding box center [335, 328] width 19 height 10
drag, startPoint x: 353, startPoint y: 329, endPoint x: 327, endPoint y: 327, distance: 26.3
click at [327, 327] on div "03:10 [PERSON_NAME] Intl [DATE]" at bounding box center [375, 328] width 99 height 20
click at [326, 327] on div "03:10" at bounding box center [335, 328] width 19 height 10
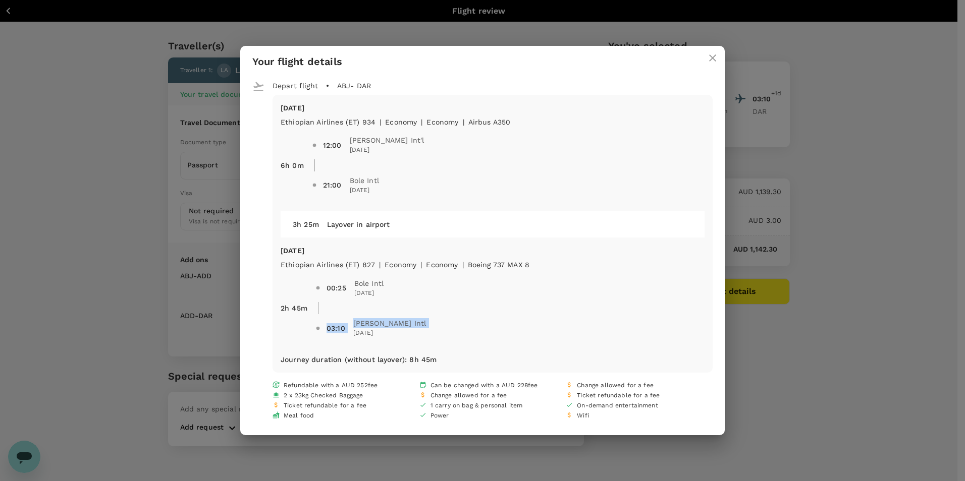
click at [335, 327] on div "03:10" at bounding box center [335, 328] width 19 height 10
drag, startPoint x: 345, startPoint y: 328, endPoint x: 326, endPoint y: 329, distance: 19.2
click at [326, 329] on span "03:10" at bounding box center [339, 328] width 27 height 10
drag, startPoint x: 326, startPoint y: 329, endPoint x: 328, endPoint y: 226, distance: 102.9
click at [328, 226] on div "3h 25m Layover in airport" at bounding box center [489, 220] width 408 height 18
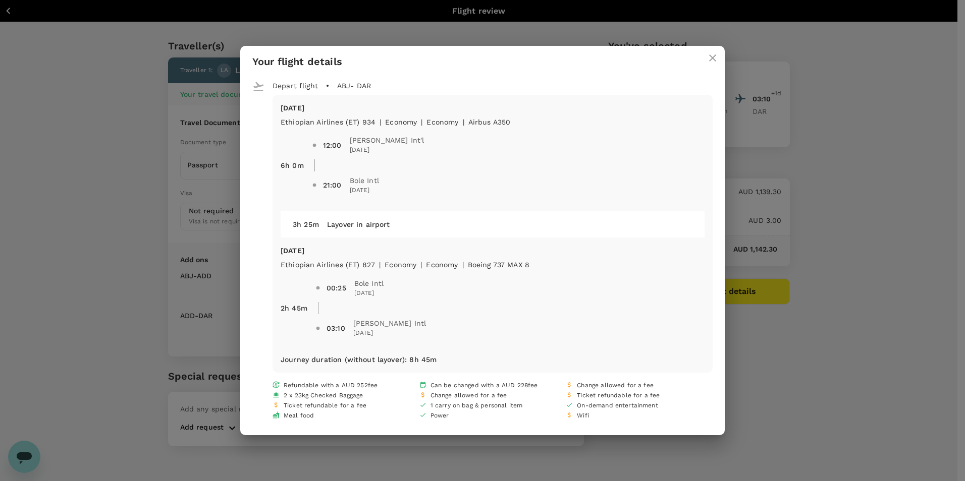
drag, startPoint x: 328, startPoint y: 226, endPoint x: 293, endPoint y: 202, distance: 42.8
click at [293, 202] on div "6h 0m 12:00 [PERSON_NAME] Int'l [DATE] 21:00 Bole Intl [DATE]" at bounding box center [488, 161] width 432 height 85
click at [714, 62] on icon "close" at bounding box center [712, 58] width 12 height 12
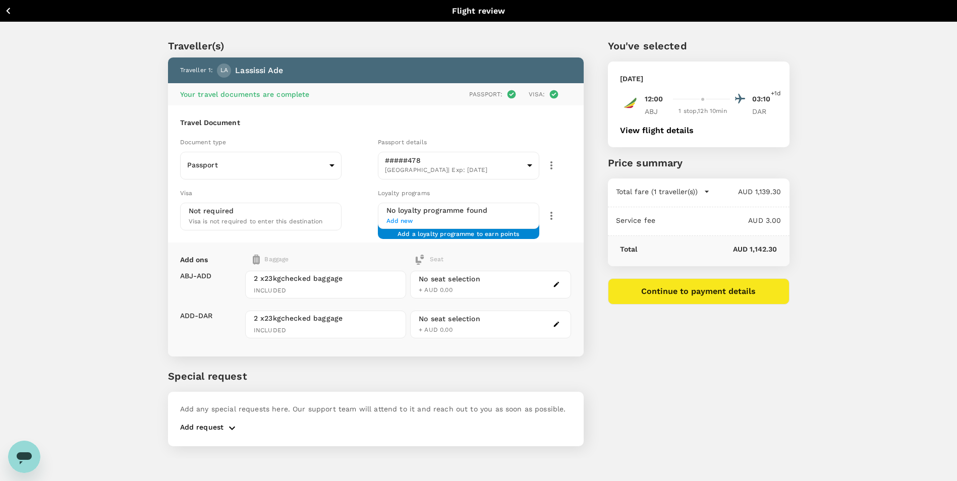
scroll to position [27, 0]
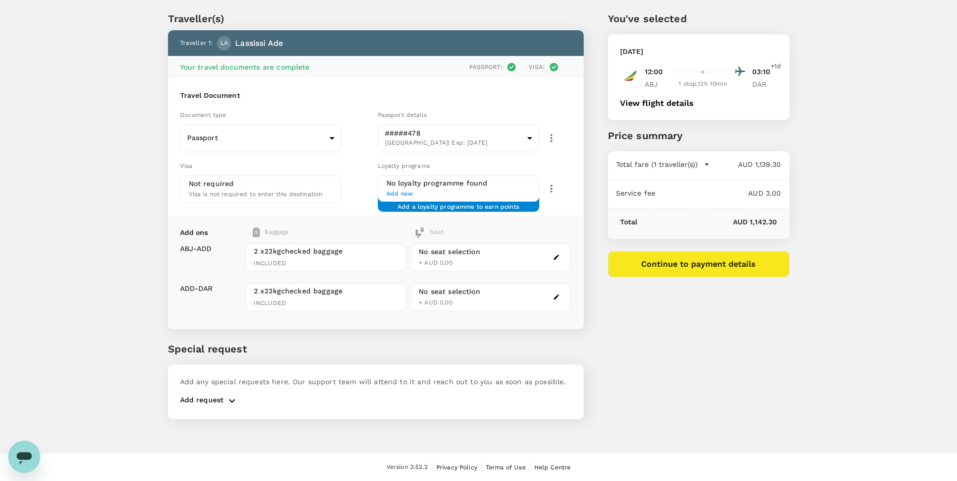
click at [235, 404] on icon "button" at bounding box center [232, 401] width 12 height 12
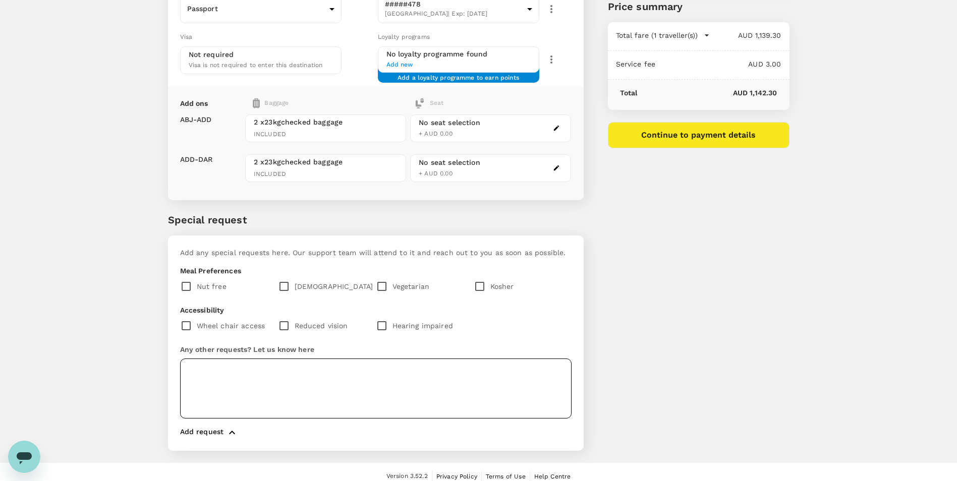
scroll to position [165, 0]
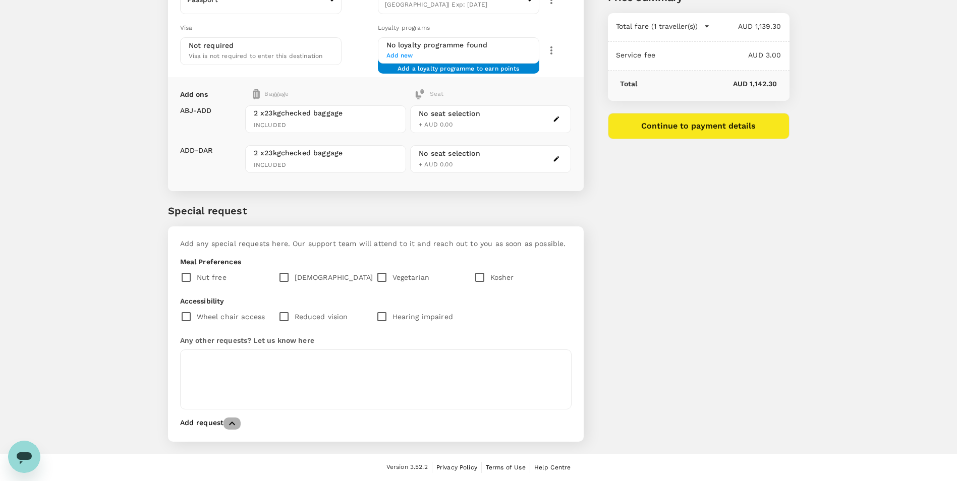
click at [235, 422] on icon "button" at bounding box center [232, 424] width 12 height 12
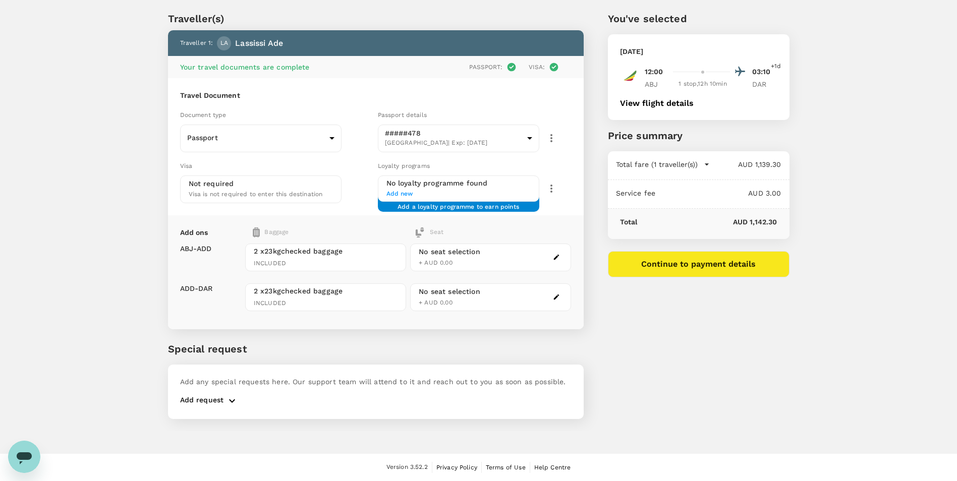
scroll to position [27, 0]
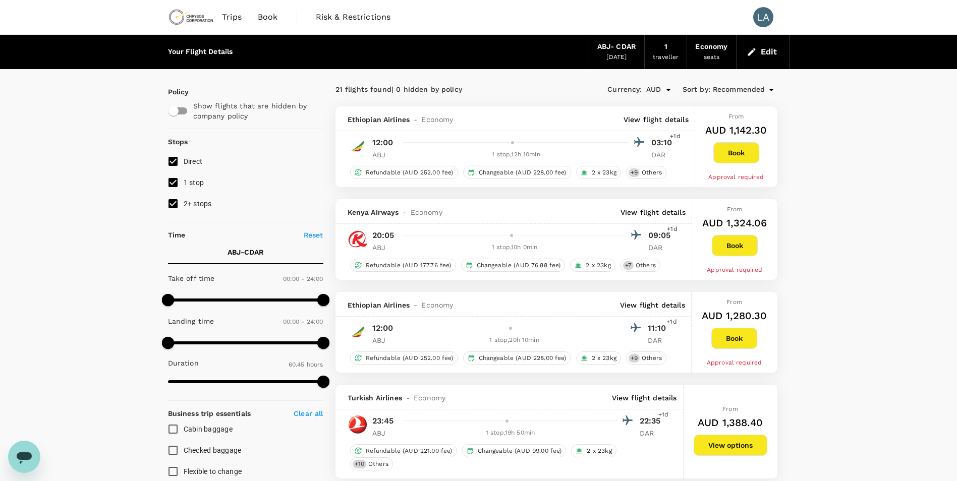
click at [774, 84] on icon at bounding box center [771, 90] width 12 height 12
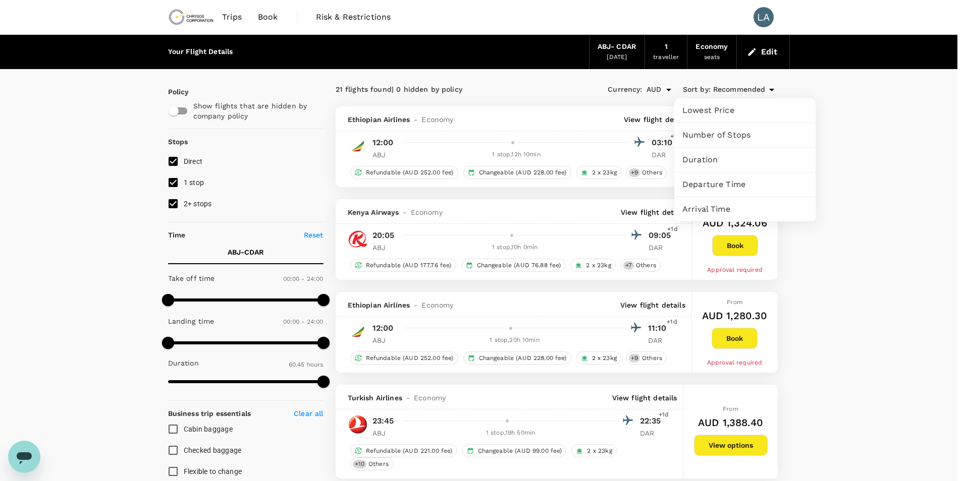
click at [728, 113] on span "Lowest Price" at bounding box center [744, 110] width 125 height 12
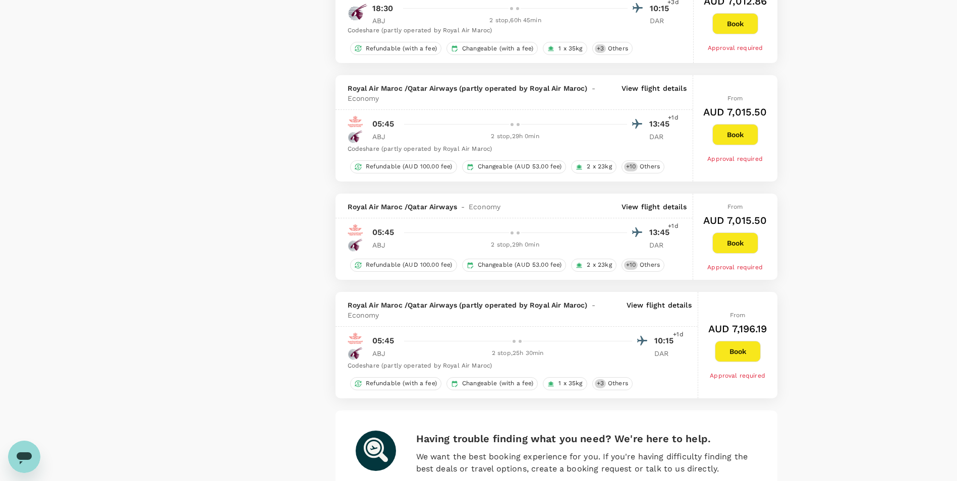
scroll to position [1889, 0]
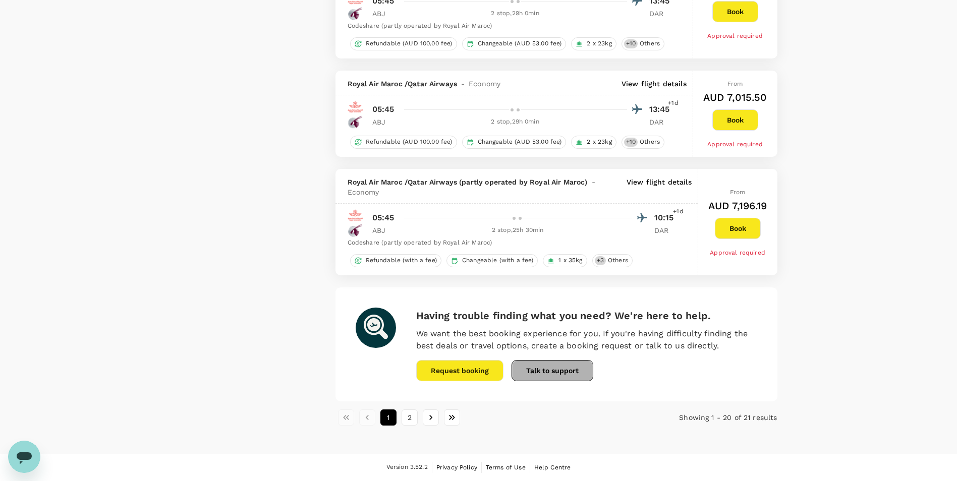
click at [563, 377] on button "Talk to support" at bounding box center [553, 370] width 82 height 21
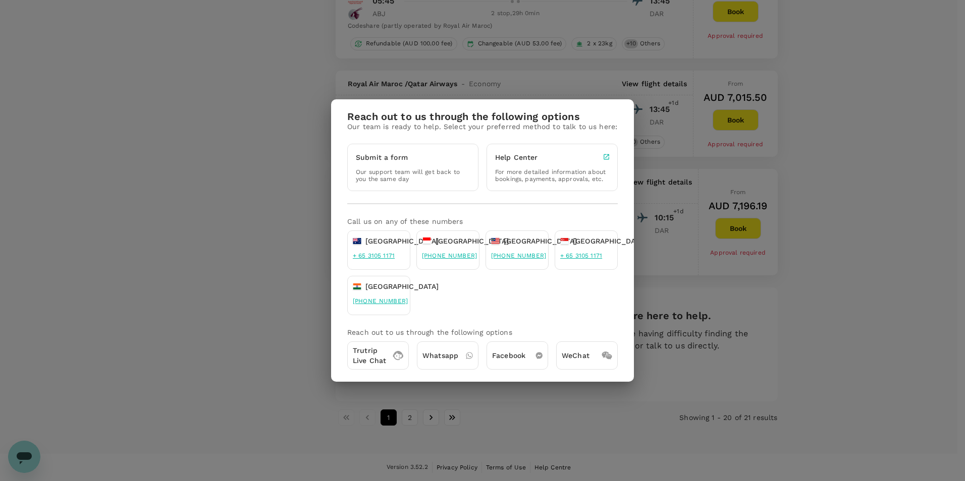
click at [527, 396] on div "Reach out to us through the following options Our team is ready to help. Select…" at bounding box center [482, 240] width 965 height 481
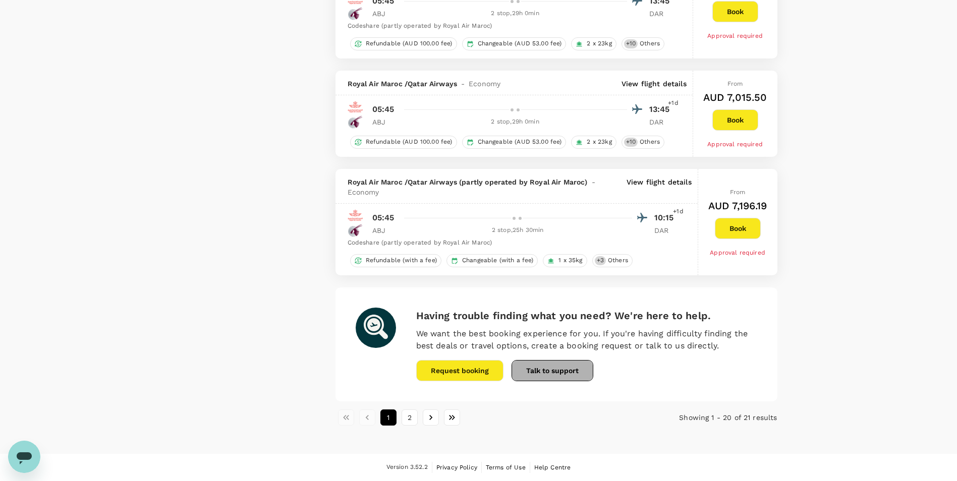
click at [552, 368] on button "Talk to support" at bounding box center [553, 370] width 82 height 21
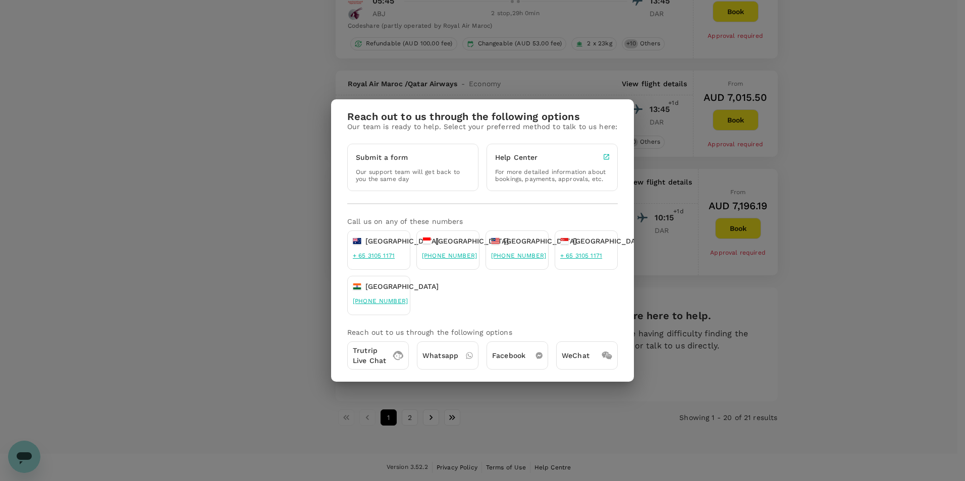
click at [530, 409] on div "Reach out to us through the following options Our team is ready to help. Select…" at bounding box center [482, 240] width 965 height 481
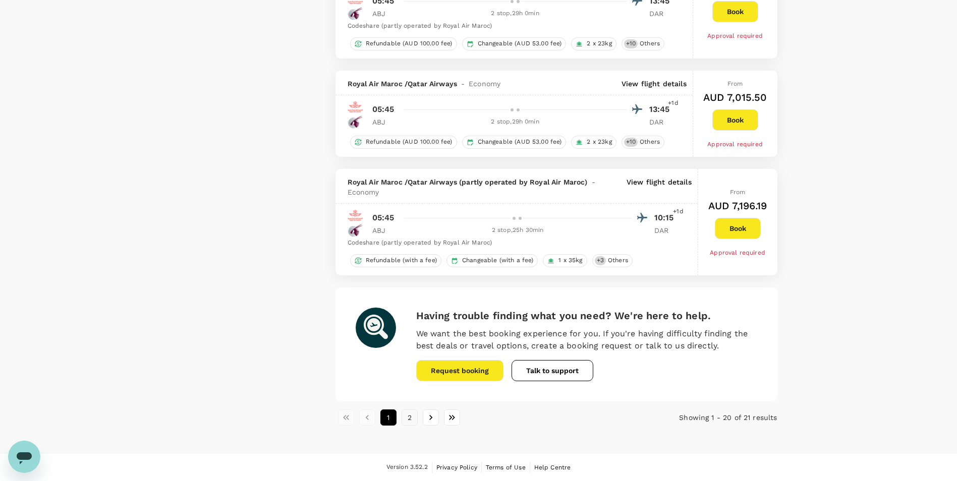
click at [407, 422] on button "2" at bounding box center [410, 418] width 16 height 16
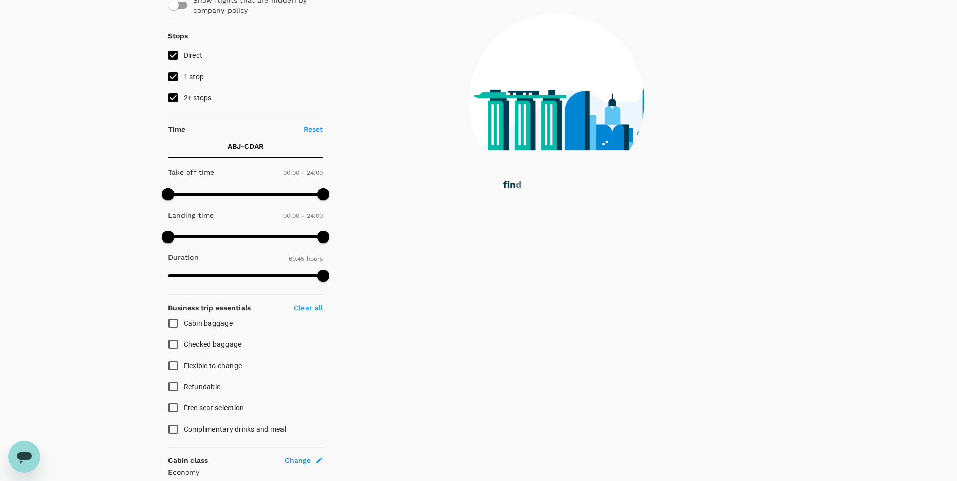
scroll to position [0, 0]
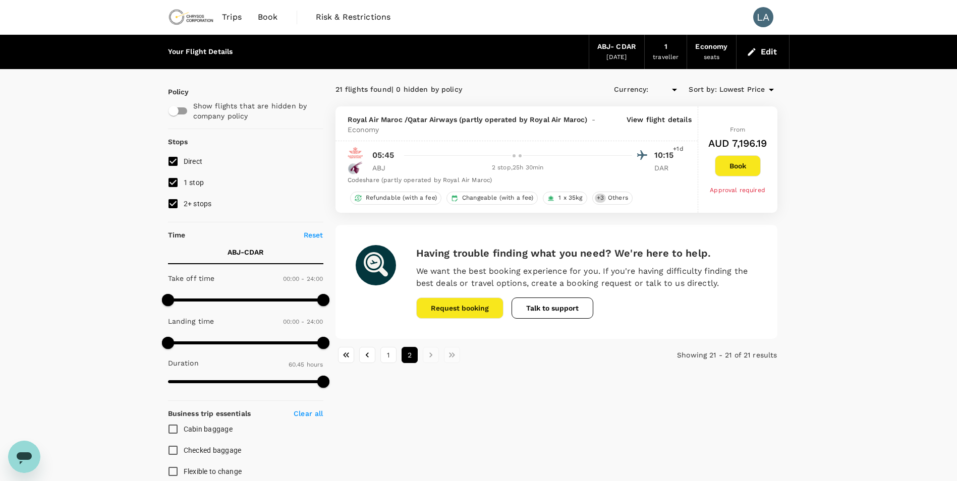
type input "AUD"
click at [388, 356] on button "1" at bounding box center [388, 355] width 16 height 16
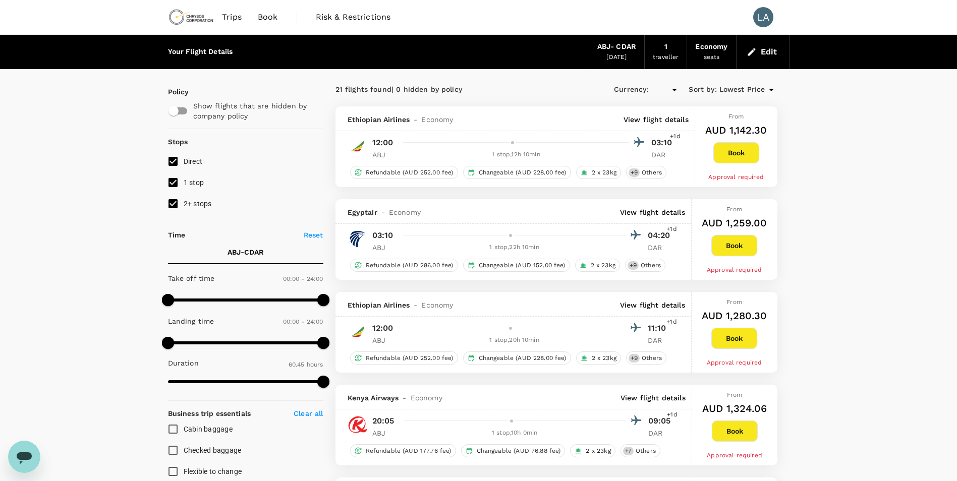
type input "AUD"
click at [779, 50] on button "Edit" at bounding box center [763, 52] width 36 height 16
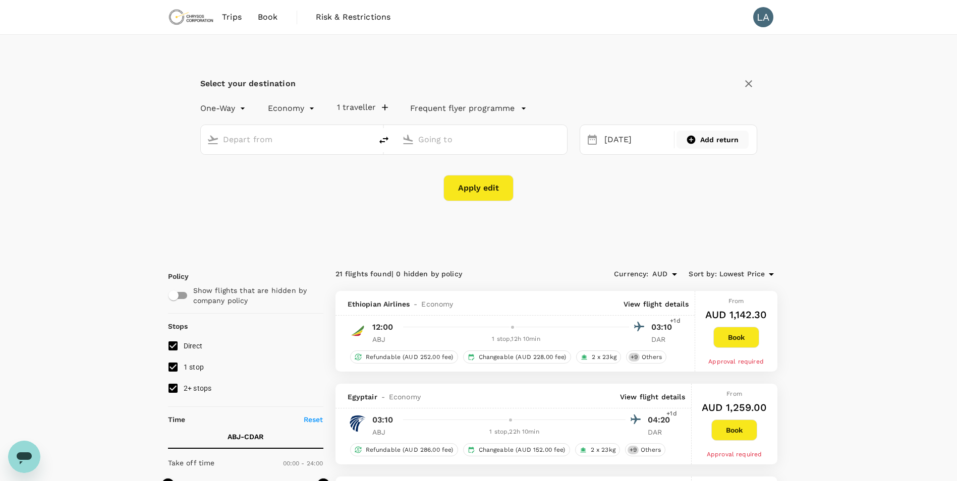
type input "[PERSON_NAME] Int'l (ABJ)"
type input "[GEOGRAPHIC_DATA], [GEOGRAPHIC_DATA] (any)"
click at [729, 140] on span "Add return" at bounding box center [719, 140] width 39 height 10
type input "roundtrip"
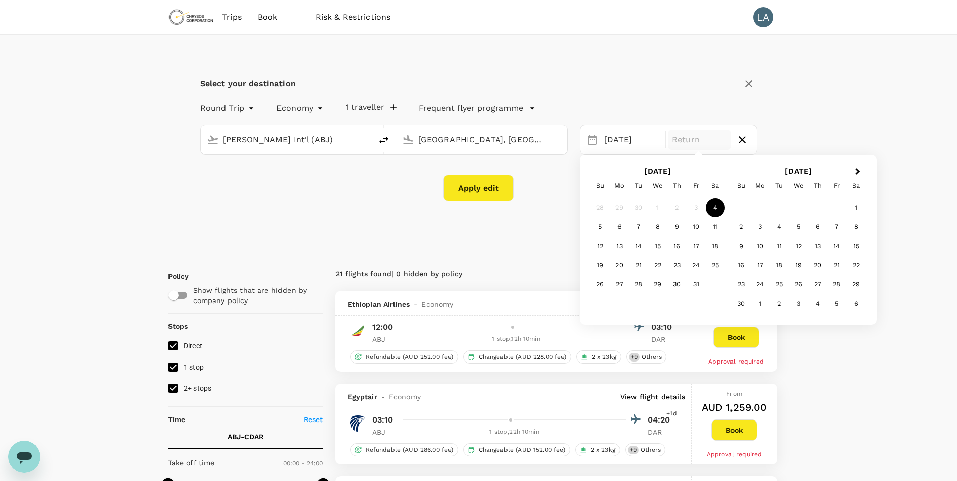
click at [540, 236] on div "Select your destination Round Trip roundtrip Economy economy 1 traveller Freque…" at bounding box center [479, 144] width 622 height 219
click at [732, 136] on div "Return" at bounding box center [700, 140] width 68 height 20
click at [722, 143] on p "Return" at bounding box center [699, 140] width 55 height 12
click at [717, 229] on div "11" at bounding box center [715, 226] width 19 height 19
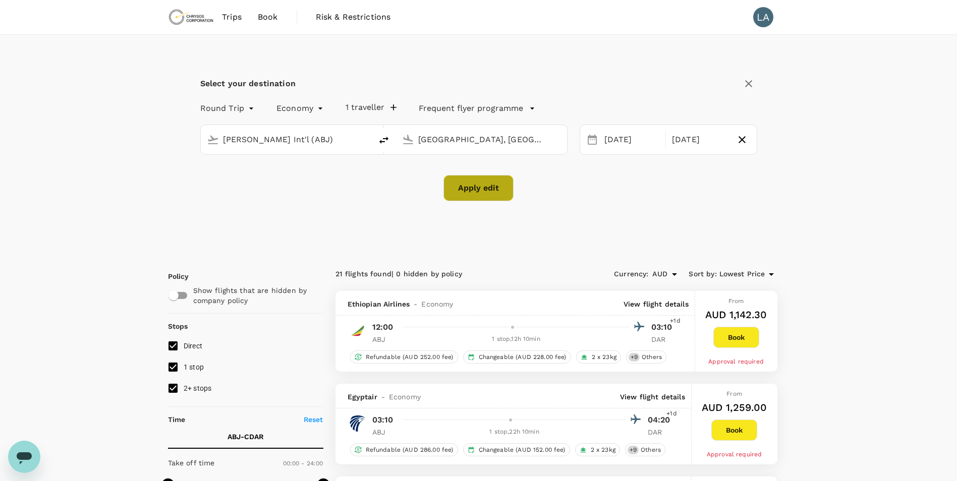
click at [480, 188] on button "Apply edit" at bounding box center [478, 188] width 70 height 26
checkbox input "false"
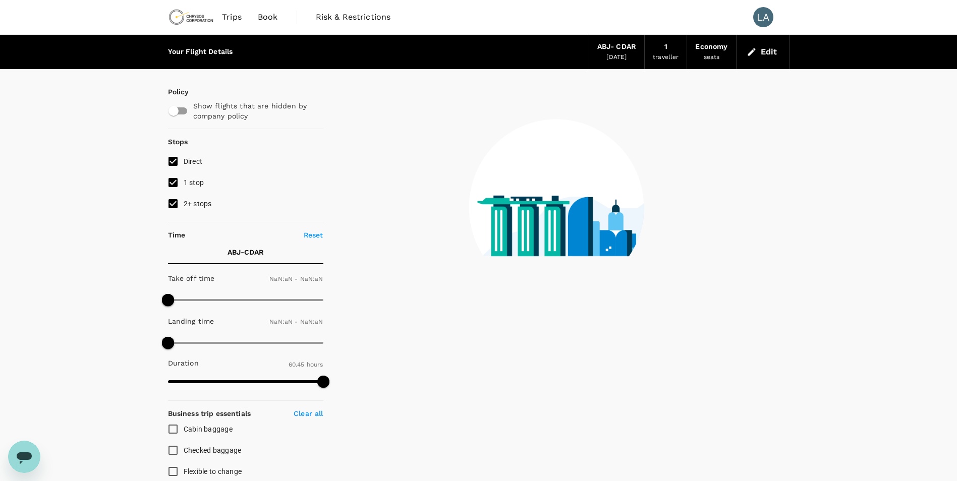
type input "1440"
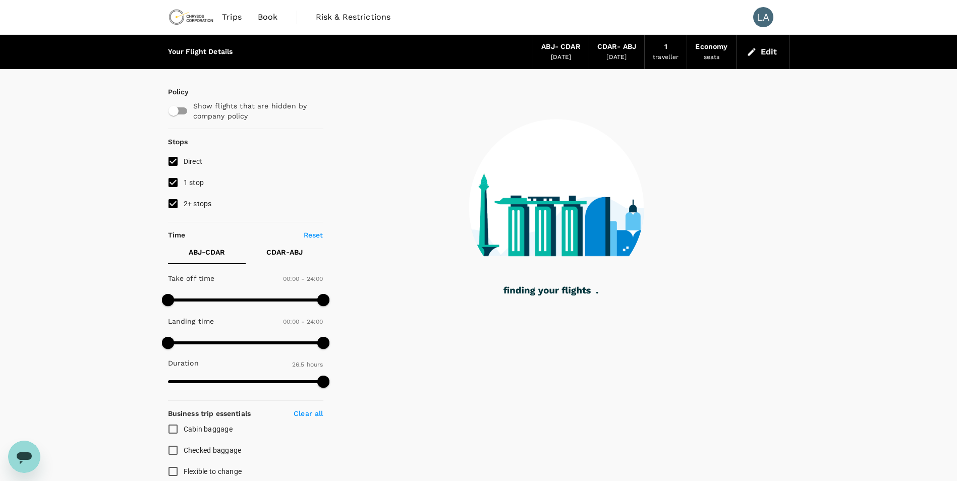
type input "1565"
checkbox input "true"
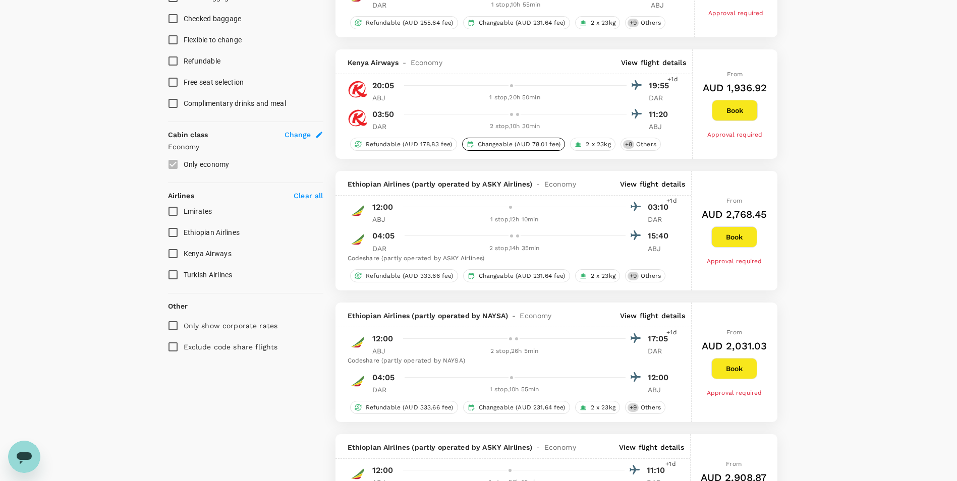
scroll to position [454, 0]
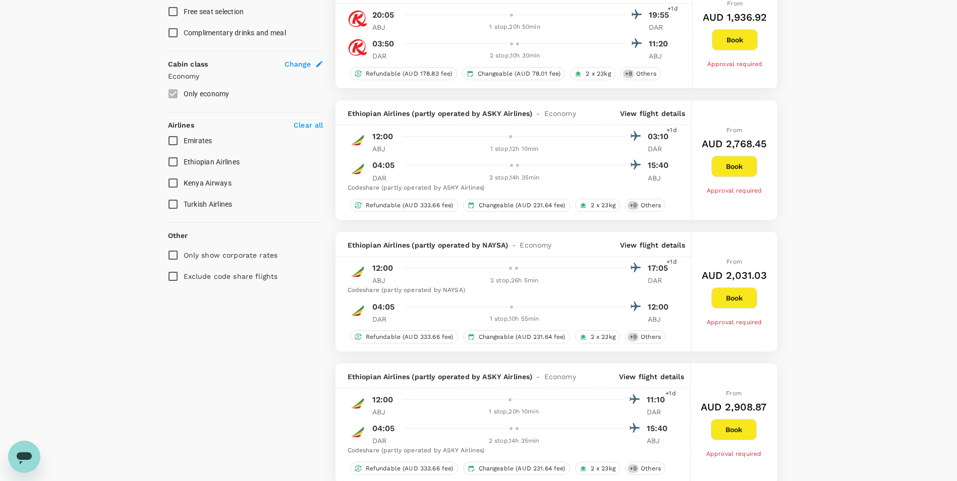
type input "3645"
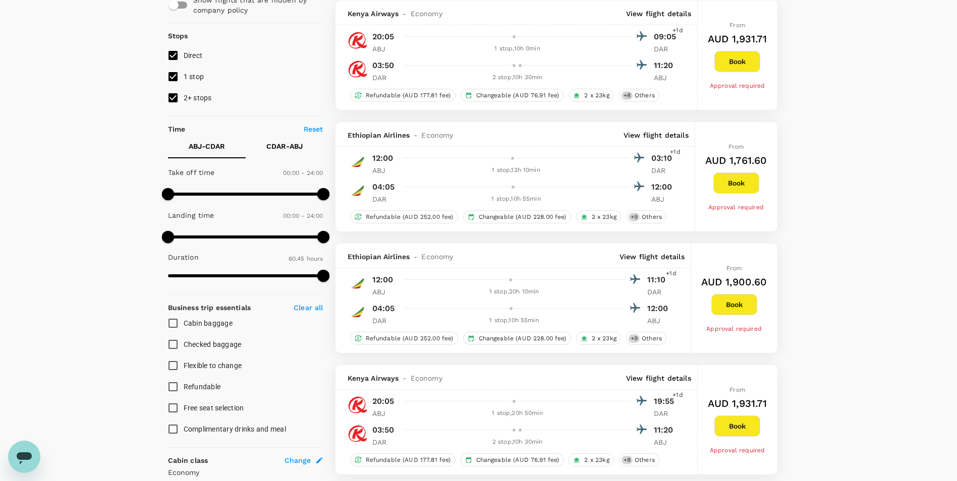
scroll to position [0, 0]
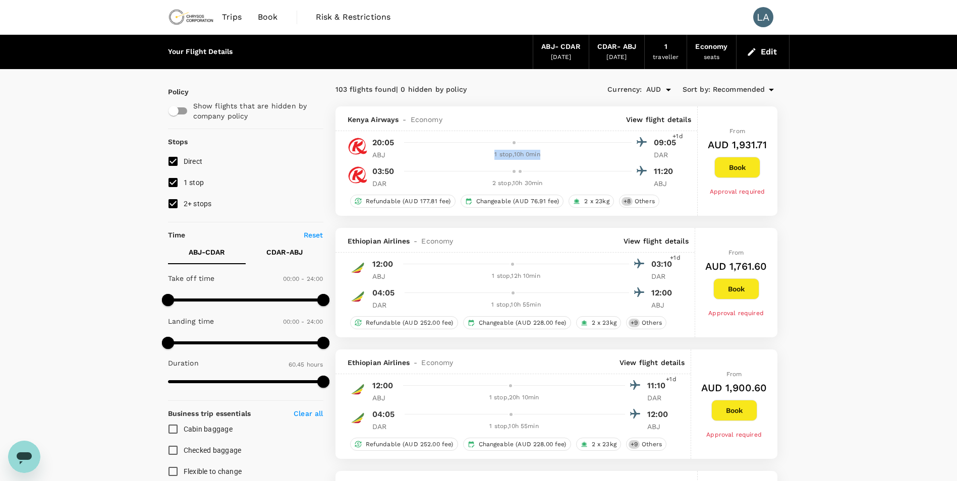
drag, startPoint x: 494, startPoint y: 154, endPoint x: 541, endPoint y: 158, distance: 47.1
click at [541, 158] on div "1 stop , 10h 0min" at bounding box center [518, 155] width 228 height 10
drag, startPoint x: 550, startPoint y: 156, endPoint x: 485, endPoint y: 156, distance: 65.1
click at [485, 156] on div "1 stop , 10h 0min" at bounding box center [518, 155] width 228 height 10
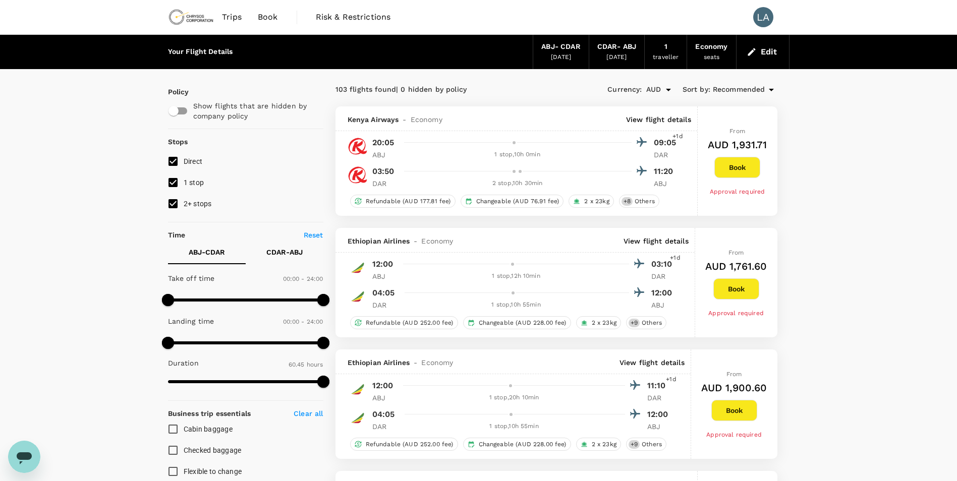
drag, startPoint x: 485, startPoint y: 156, endPoint x: 575, endPoint y: 167, distance: 90.0
click at [575, 167] on div at bounding box center [523, 171] width 247 height 15
click at [764, 55] on button "Edit" at bounding box center [763, 52] width 36 height 16
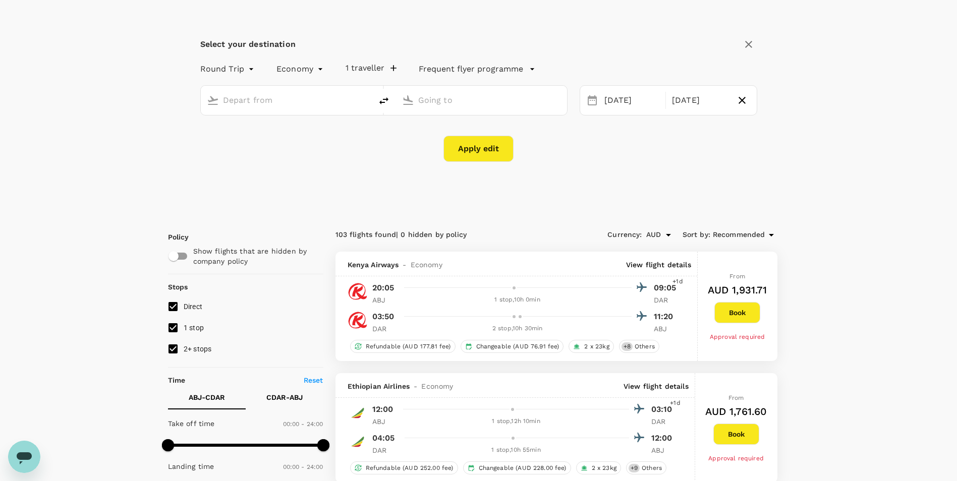
type input "[PERSON_NAME] Int'l (ABJ)"
type input "[GEOGRAPHIC_DATA], [GEOGRAPHIC_DATA] (any)"
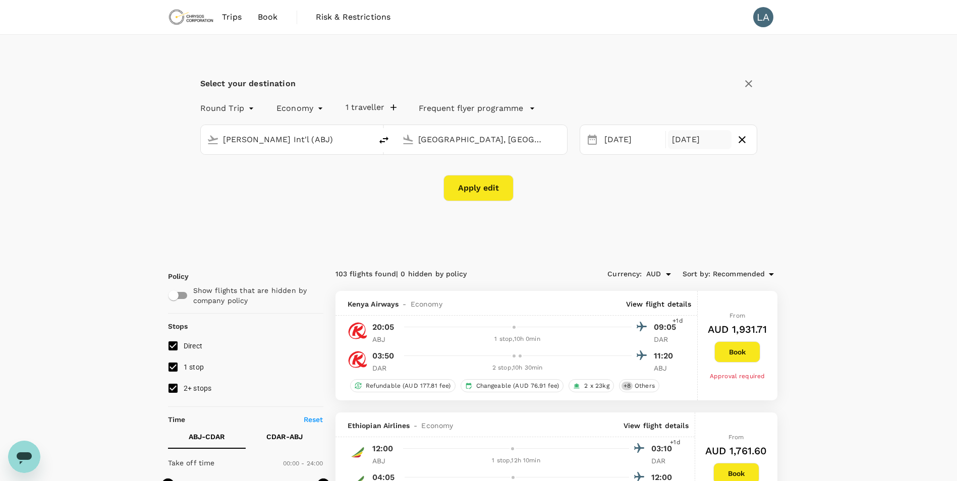
click at [702, 140] on div "[DATE]" at bounding box center [700, 140] width 64 height 20
click at [738, 140] on icon "button" at bounding box center [742, 140] width 12 height 12
type input "oneway"
click at [483, 184] on button "Apply edit" at bounding box center [478, 188] width 70 height 26
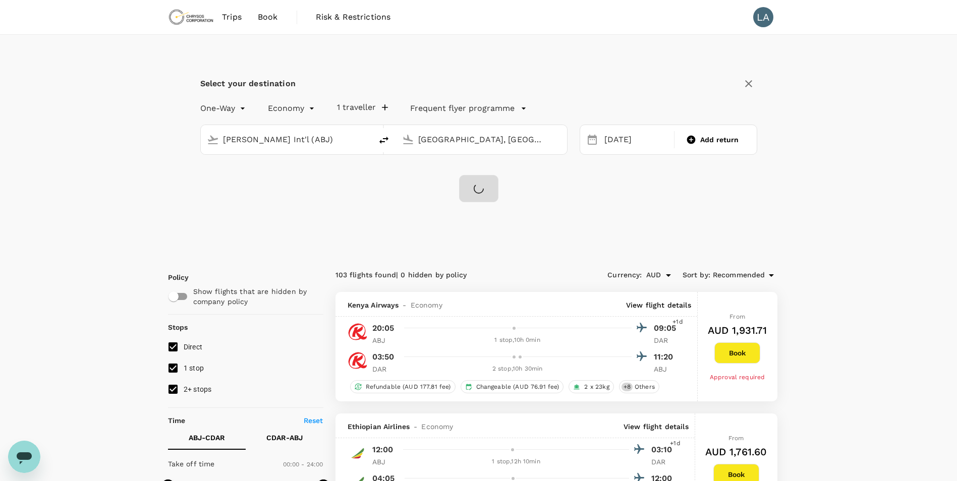
checkbox input "false"
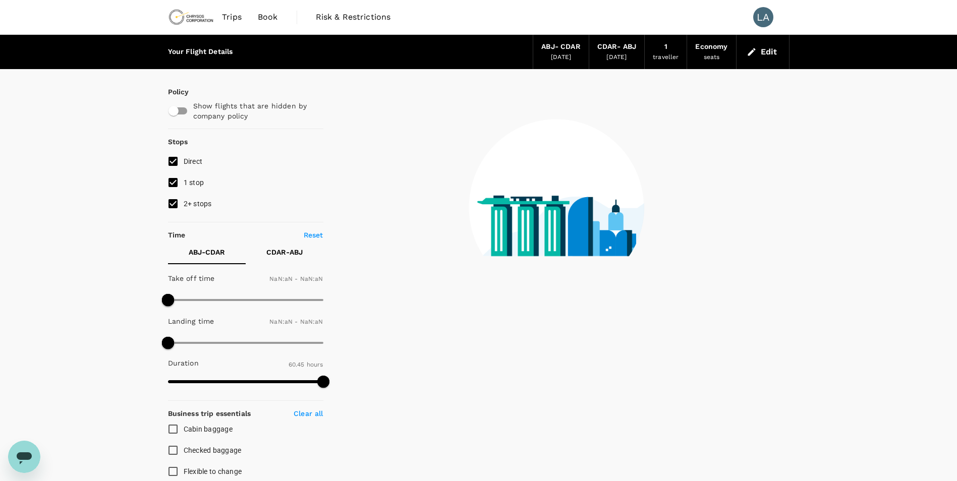
type input "1440"
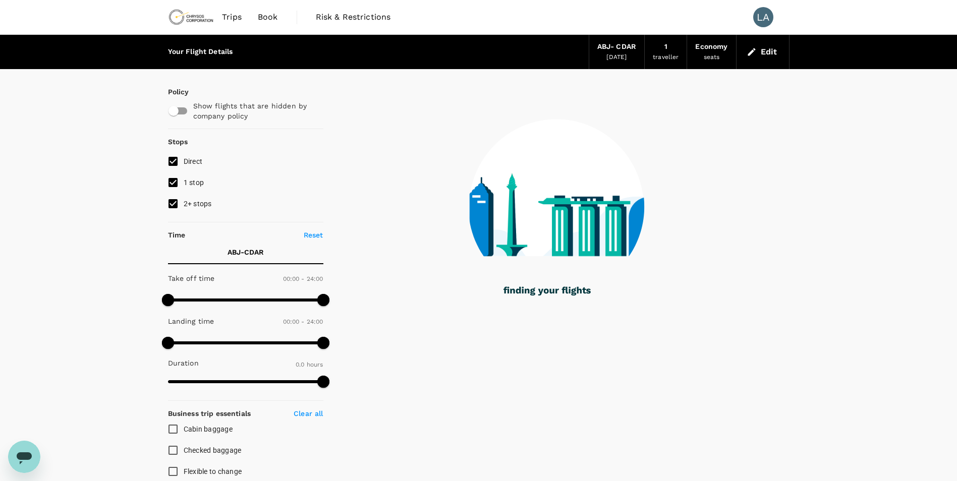
type input "1740"
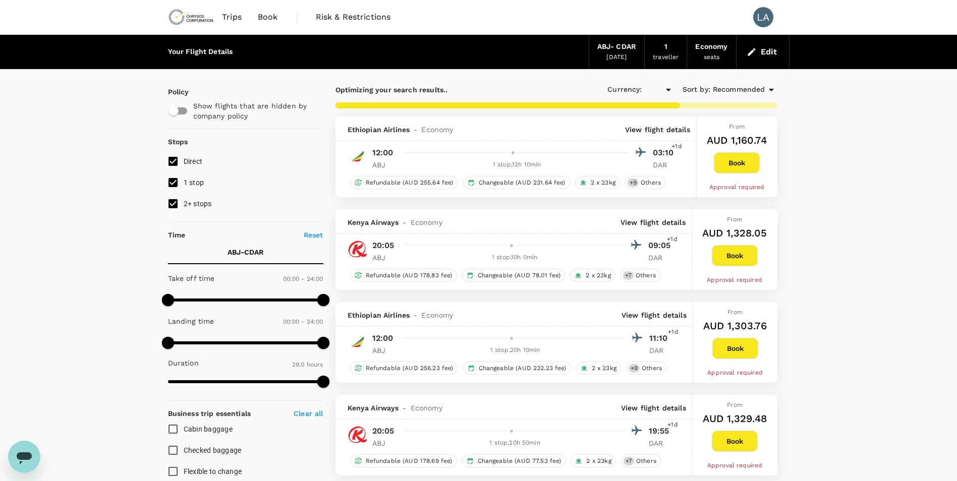
checkbox input "true"
type input "AUD"
click at [739, 163] on button "Book" at bounding box center [737, 162] width 46 height 21
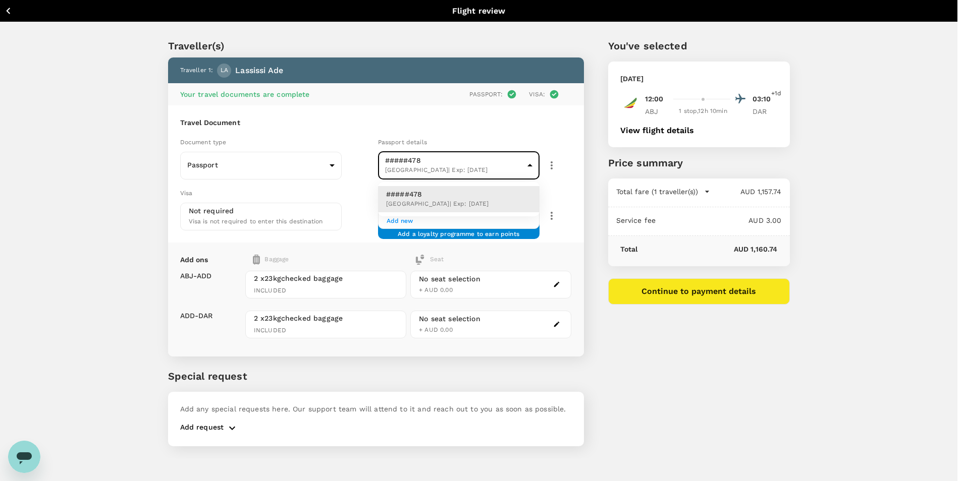
click at [513, 168] on body "Back to flight results Flight review Traveller(s) Traveller 1 : LA Lassissi Ade…" at bounding box center [482, 254] width 965 height 509
click at [513, 168] on div at bounding box center [482, 240] width 965 height 481
click at [513, 168] on body "Back to flight results Flight review Traveller(s) Traveller 1 : LA Lassissi Ade…" at bounding box center [482, 254] width 965 height 509
click at [513, 168] on div at bounding box center [482, 240] width 965 height 481
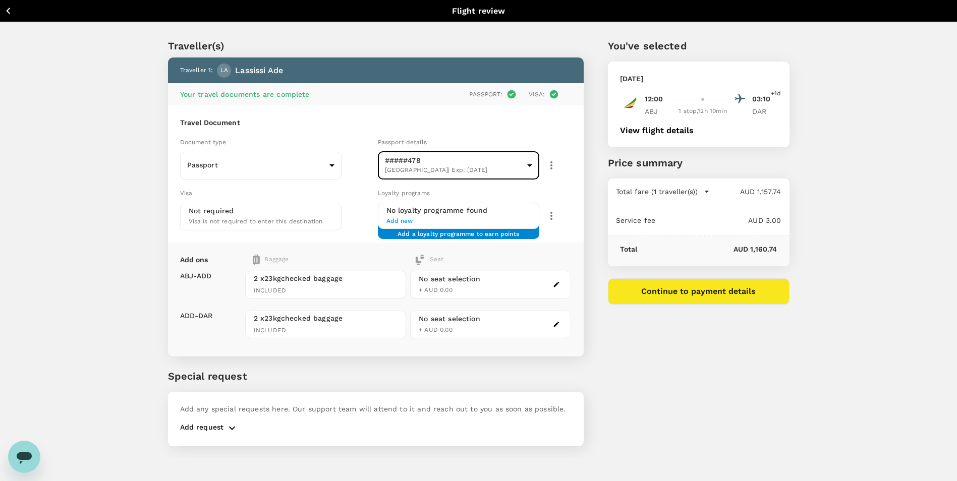
click at [637, 384] on div "You've selected [DATE] 12:00 03:10 +1d ABJ 1 stop , 12h 10min DAR View flight d…" at bounding box center [687, 236] width 206 height 444
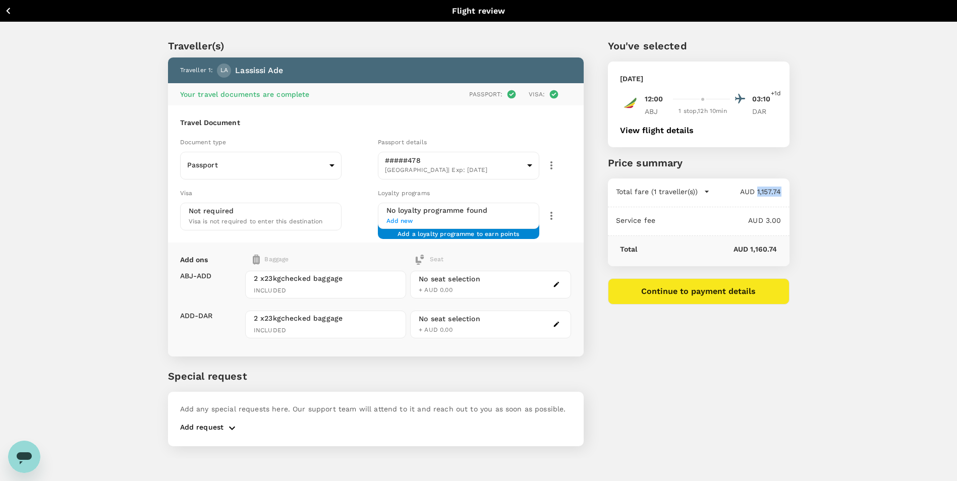
drag, startPoint x: 759, startPoint y: 192, endPoint x: 791, endPoint y: 191, distance: 31.8
click at [792, 191] on div "Traveller(s) Traveller 1 : LA Lassissi Ade Your travel documents are complete P…" at bounding box center [479, 236] width 646 height 444
drag, startPoint x: 791, startPoint y: 191, endPoint x: 782, endPoint y: 251, distance: 61.1
click at [782, 251] on div "Total AUD 1,160.74" at bounding box center [699, 251] width 182 height 30
drag, startPoint x: 782, startPoint y: 251, endPoint x: 759, endPoint y: 250, distance: 23.2
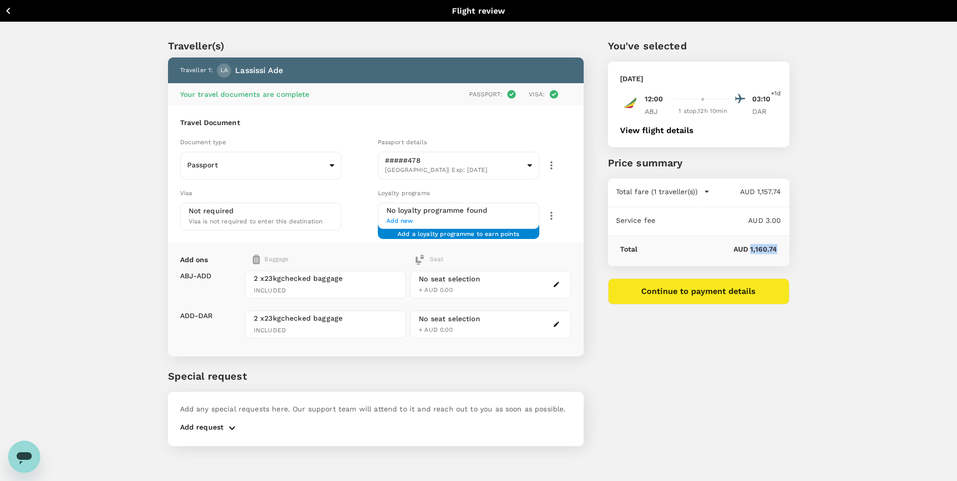
click at [759, 250] on p "AUD 1,160.74" at bounding box center [707, 249] width 140 height 10
drag, startPoint x: 752, startPoint y: 250, endPoint x: 792, endPoint y: 248, distance: 39.4
click at [792, 248] on div "Traveller(s) Traveller 1 : LA Lassissi Ade Your travel documents are complete P…" at bounding box center [479, 236] width 646 height 444
drag, startPoint x: 677, startPoint y: 105, endPoint x: 726, endPoint y: 106, distance: 49.5
click at [726, 106] on div "12:00 03:10 +1d ABJ 1 stop , 12h 10min DAR" at bounding box center [708, 104] width 139 height 25
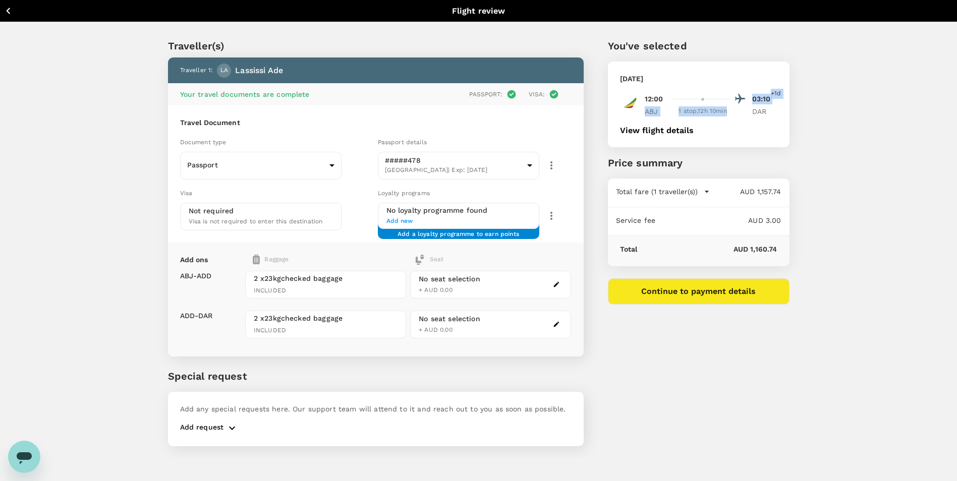
drag, startPoint x: 726, startPoint y: 106, endPoint x: 733, endPoint y: 114, distance: 9.7
click at [734, 115] on div "1 stop , 12h 10min" at bounding box center [711, 111] width 70 height 10
drag, startPoint x: 728, startPoint y: 112, endPoint x: 673, endPoint y: 112, distance: 55.5
click at [673, 112] on div "ABJ 1 stop , 12h 10min DAR" at bounding box center [711, 111] width 133 height 10
click at [887, 312] on div "Traveller(s) Traveller 1 : LA Lassissi Ade Your travel documents are complete P…" at bounding box center [478, 240] width 957 height 436
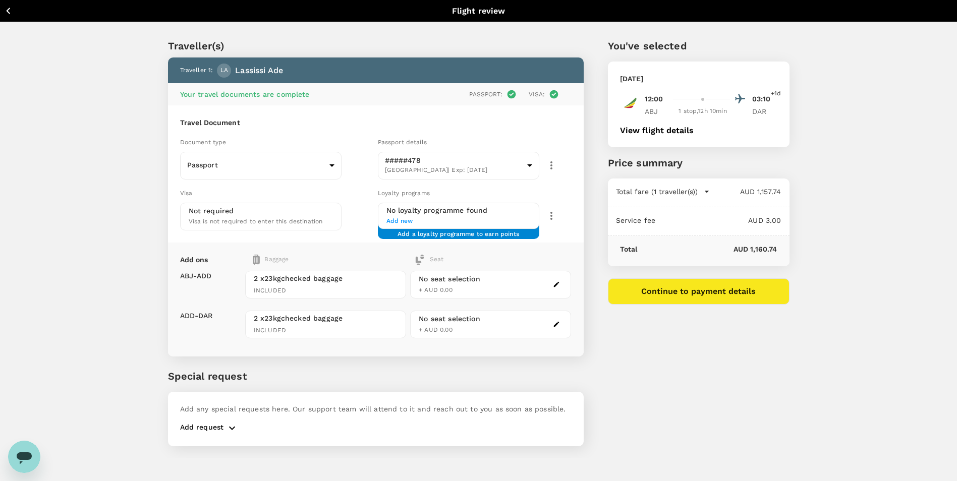
click at [6, 12] on icon "button" at bounding box center [8, 11] width 13 height 13
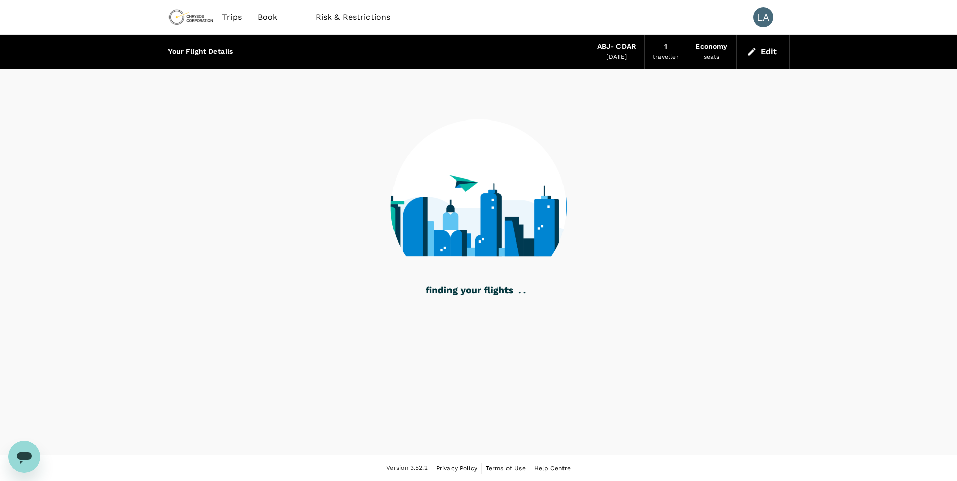
click at [668, 55] on div "traveller" at bounding box center [666, 57] width 26 height 10
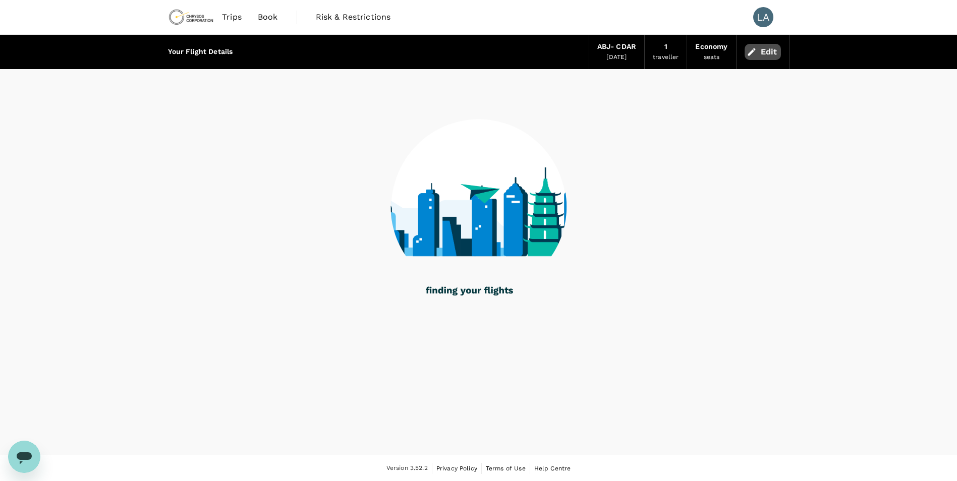
click at [759, 54] on button "Edit" at bounding box center [763, 52] width 36 height 16
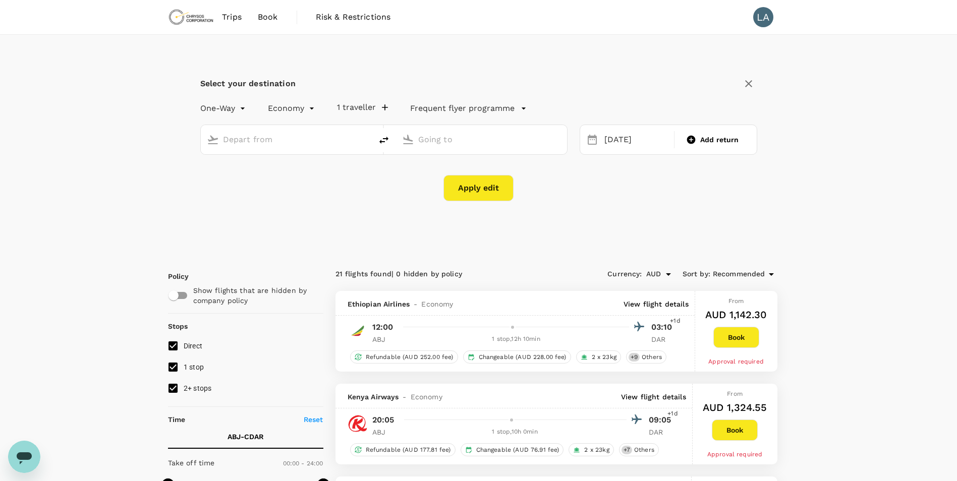
type input "[PERSON_NAME] Int'l (ABJ)"
type input "[GEOGRAPHIC_DATA], [GEOGRAPHIC_DATA] (any)"
click at [749, 80] on icon "button" at bounding box center [749, 84] width 12 height 12
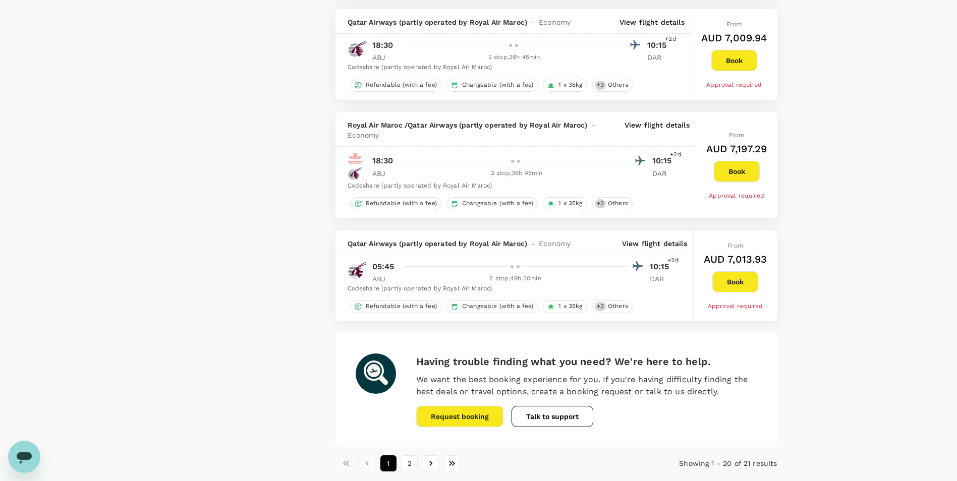
scroll to position [1905, 0]
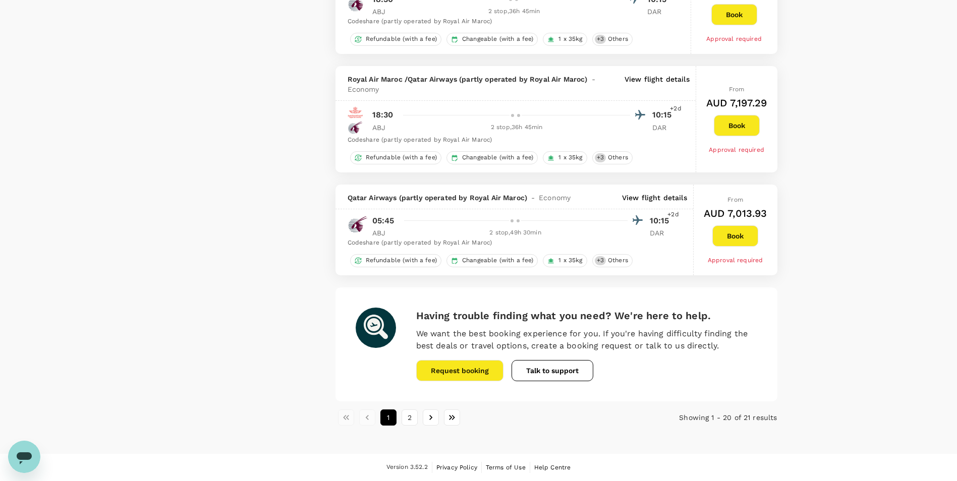
click at [418, 417] on li "2" at bounding box center [409, 418] width 21 height 16
click at [415, 421] on button "2" at bounding box center [410, 418] width 16 height 16
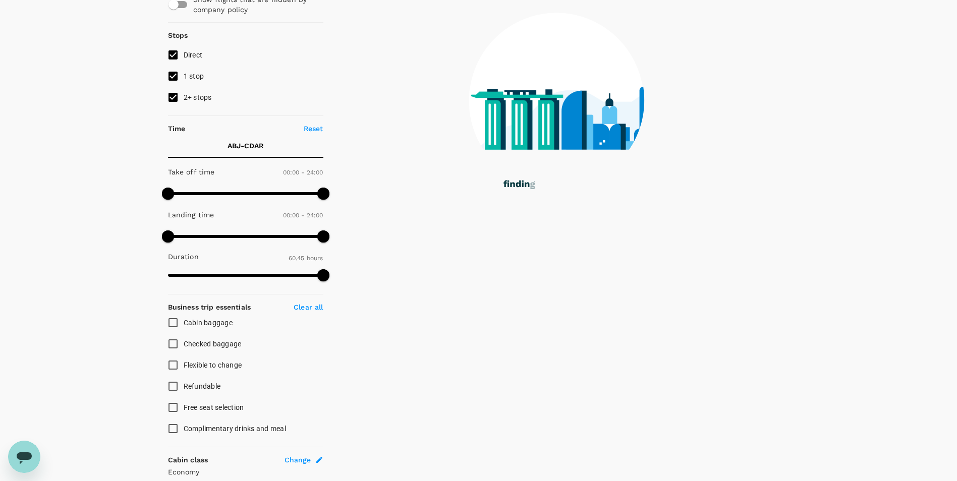
scroll to position [0, 0]
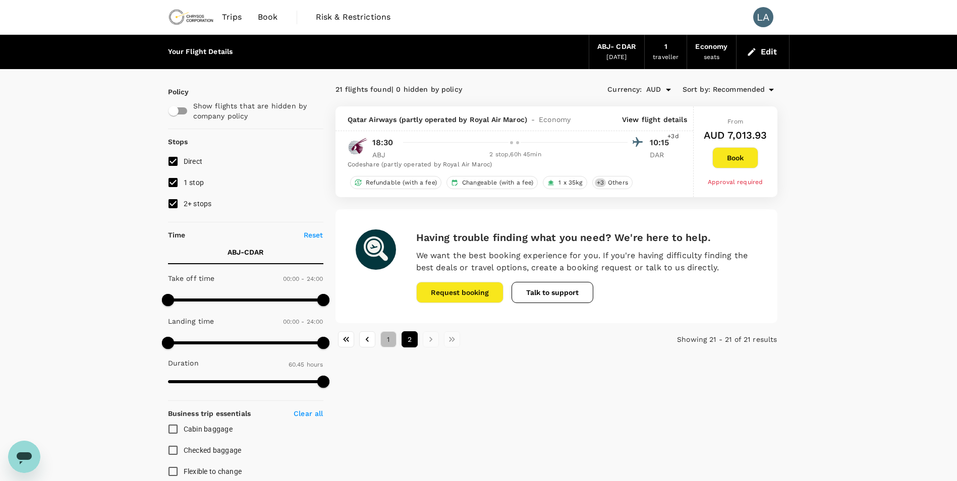
click at [391, 339] on button "1" at bounding box center [388, 339] width 16 height 16
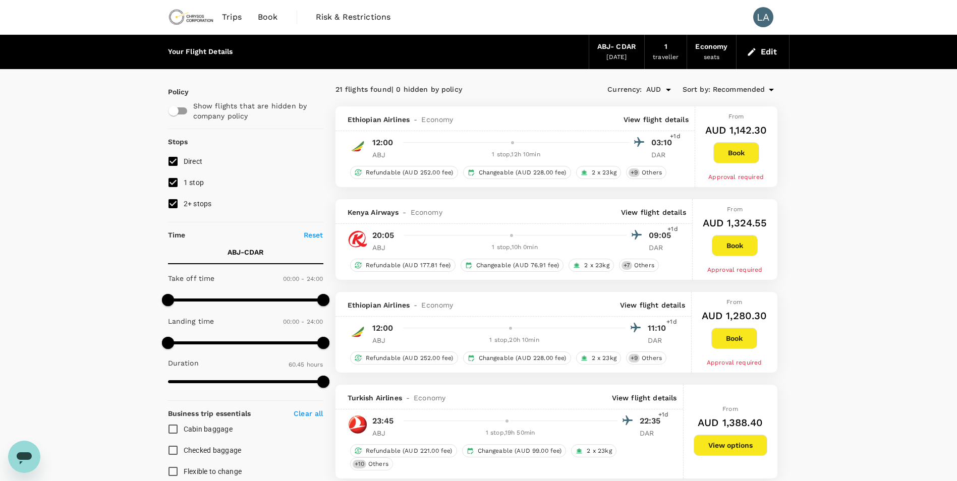
click at [669, 49] on div "1 traveller" at bounding box center [666, 52] width 42 height 34
click at [761, 53] on button "Edit" at bounding box center [763, 52] width 36 height 16
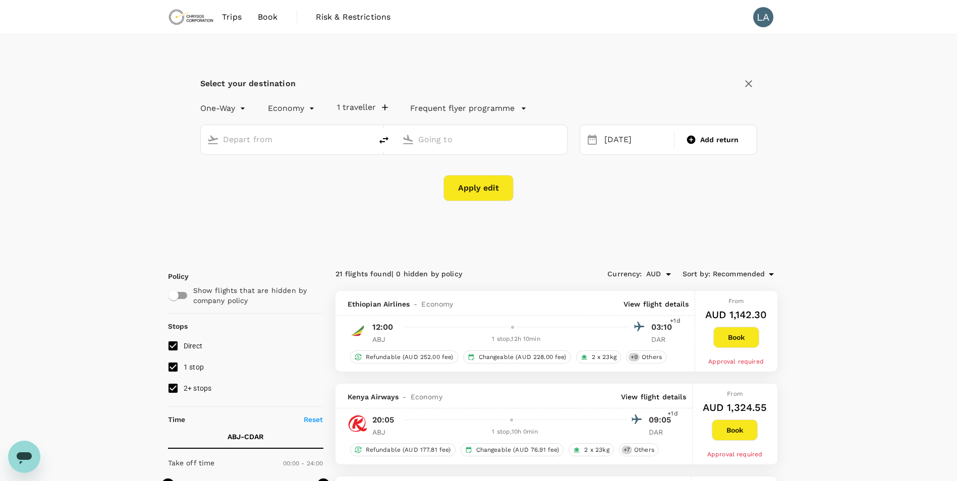
type input "[PERSON_NAME] Int'l (ABJ)"
type input "[GEOGRAPHIC_DATA], [GEOGRAPHIC_DATA] (any)"
click at [658, 141] on div "[DATE]" at bounding box center [636, 140] width 72 height 20
click at [752, 84] on icon "button" at bounding box center [749, 84] width 12 height 12
